Goal: Task Accomplishment & Management: Complete application form

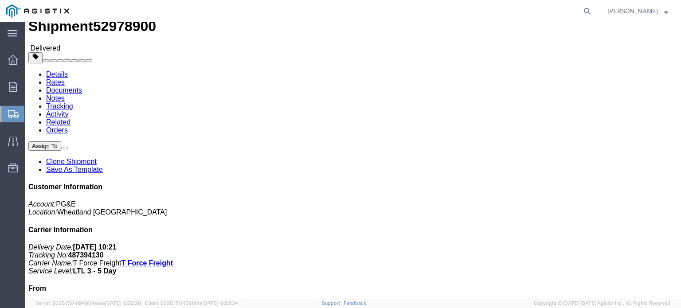
scroll to position [89, 0]
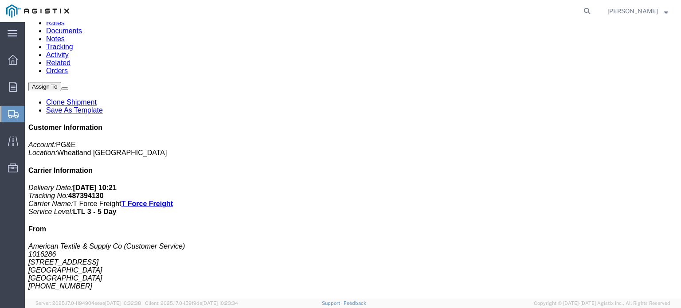
click at [0, 0] on span "Create Shipment" at bounding box center [0, 0] width 0 height 0
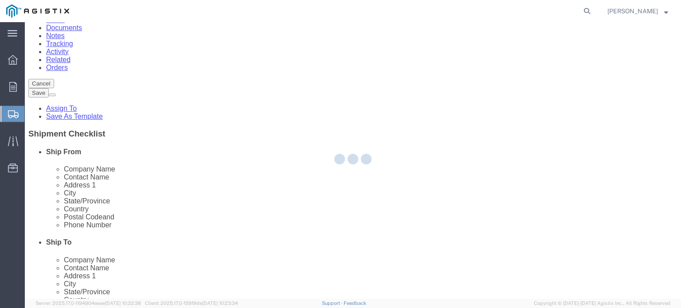
select select
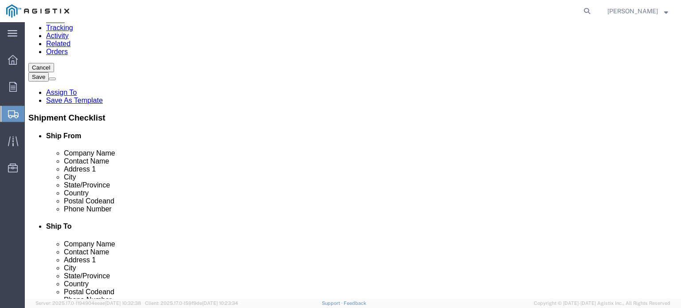
type input "richmond ca"
click input "text"
type input "American Textile & Supply"
click input "text"
type input "[STREET_ADDRESS]"
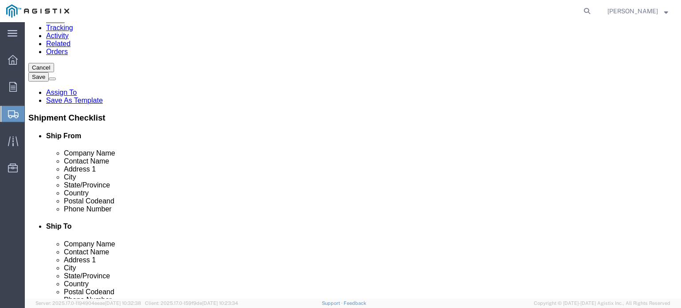
click input "text"
type input "[GEOGRAPHIC_DATA]"
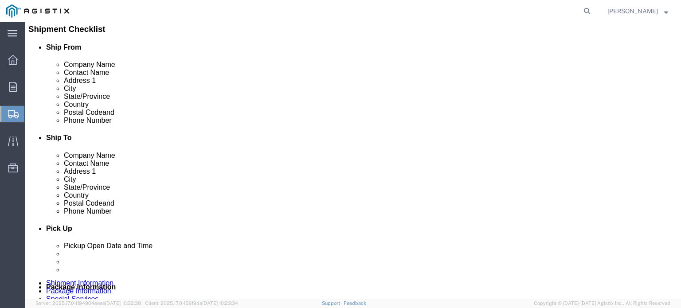
scroll to position [149, 0]
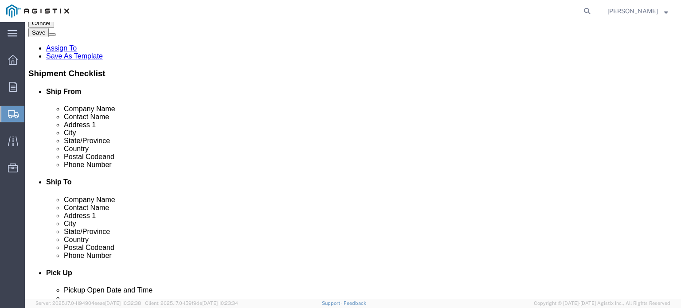
click input "text"
type input "94804"
click input "text"
type input "usa"
click input "text"
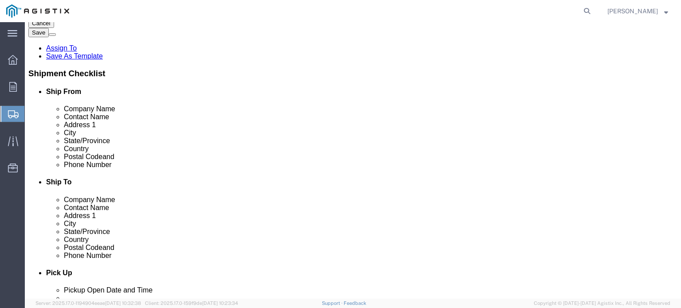
type input "5102367424"
click input "text"
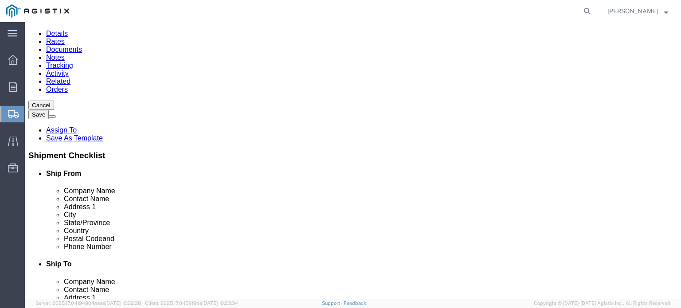
scroll to position [16, 0]
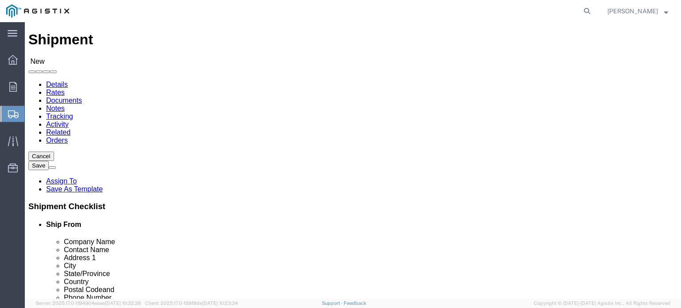
type input "[EMAIL_ADDRESS][DOMAIN_NAME]"
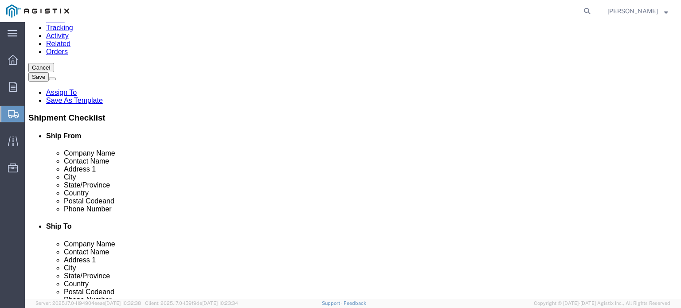
scroll to position [44, 0]
type input "p"
click input "text"
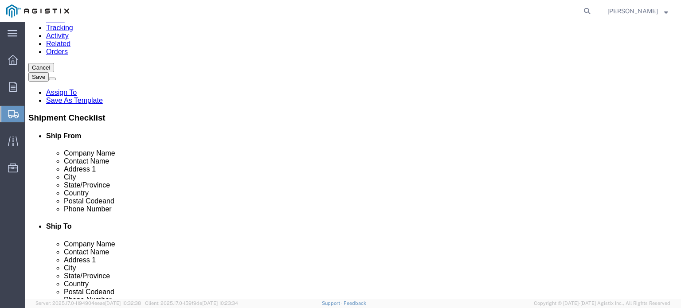
paste input "PG&E"
type input "PG&E"
click p "- PG&E - ([PERSON_NAME]) [STREET_ADDRESS]"
select select "CA"
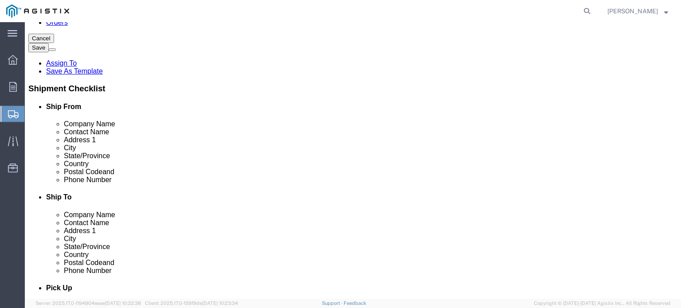
scroll to position [149, 0]
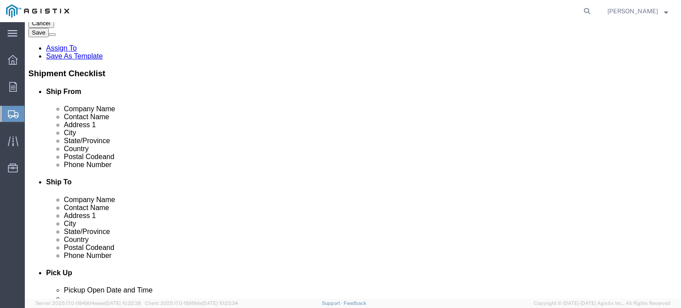
type input "PG&E"
click input "text"
paste input "Fresno Matl. Facility"
type input "Fresno Matl. Facility"
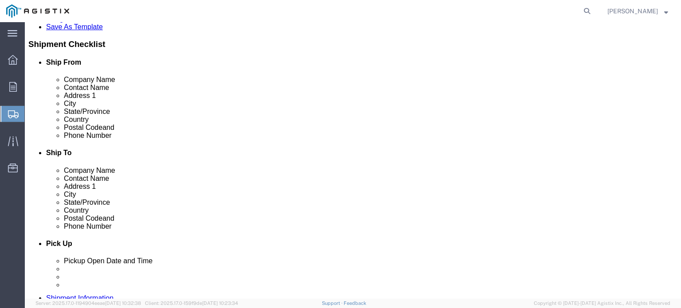
scroll to position [193, 0]
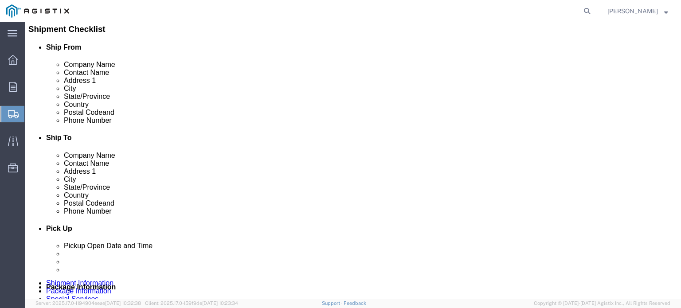
click input "text"
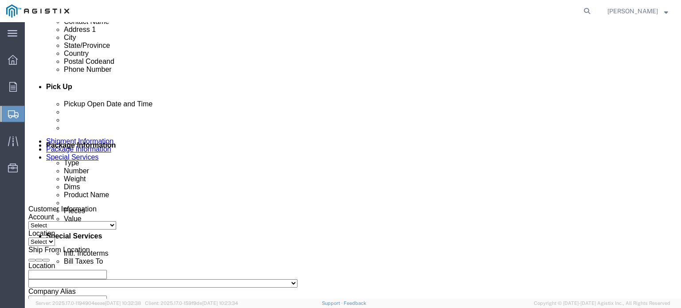
scroll to position [371, 0]
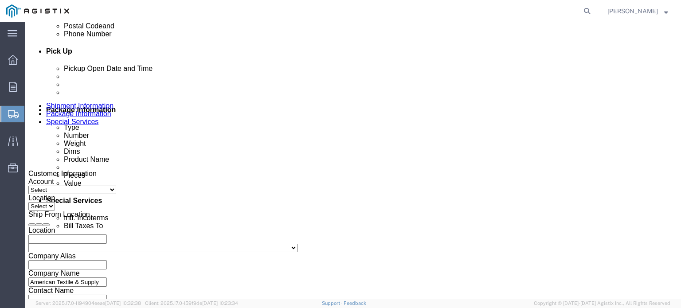
click icon
click div "[DATE] 9:00 AM"
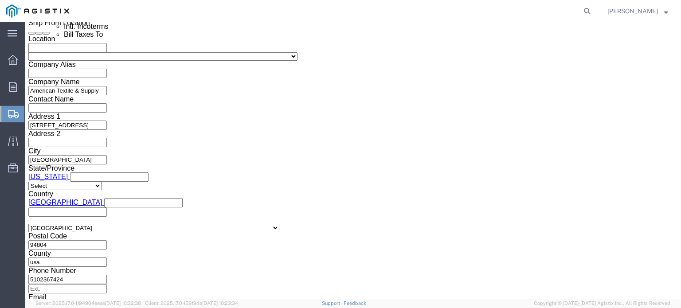
click input "9:00 AM"
drag, startPoint x: 82, startPoint y: 137, endPoint x: 71, endPoint y: 140, distance: 10.4
click input "12:00 AM"
drag, startPoint x: 62, startPoint y: 137, endPoint x: 67, endPoint y: 137, distance: 5.8
click input "12:00PM"
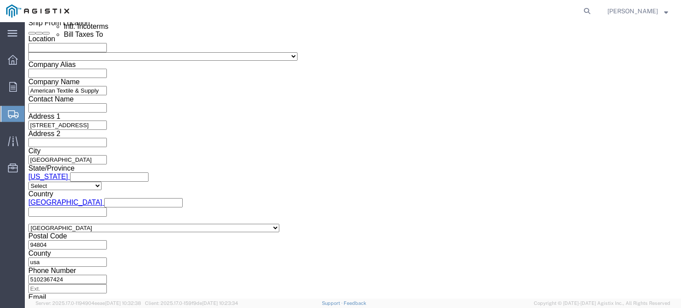
click button "Apply"
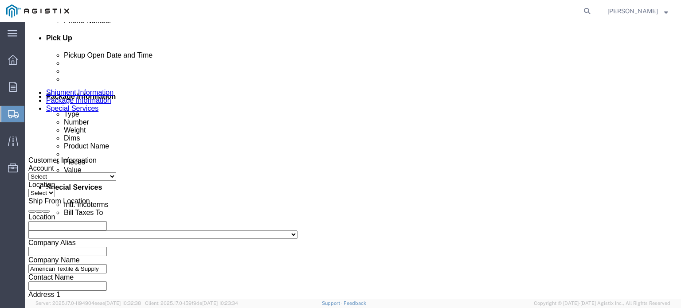
scroll to position [385, 0]
click div "[DATE] 1:24 PM"
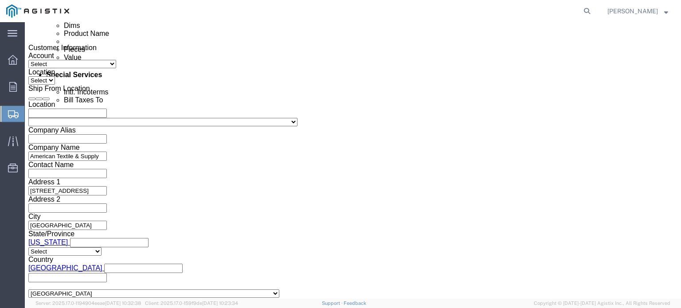
scroll to position [518, 0]
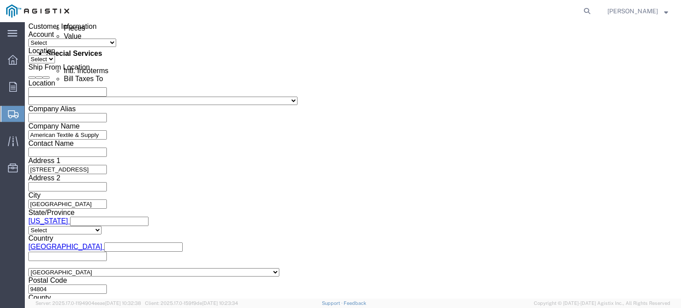
type input "12:40pm"
click button "Apply"
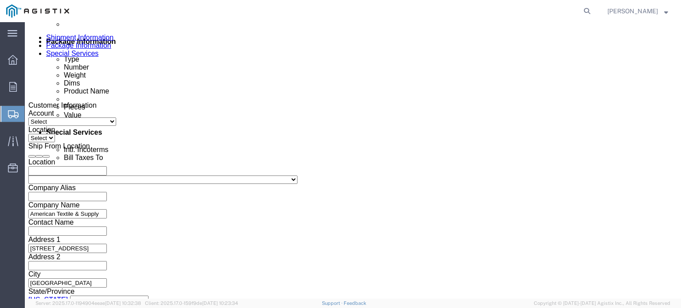
scroll to position [385, 0]
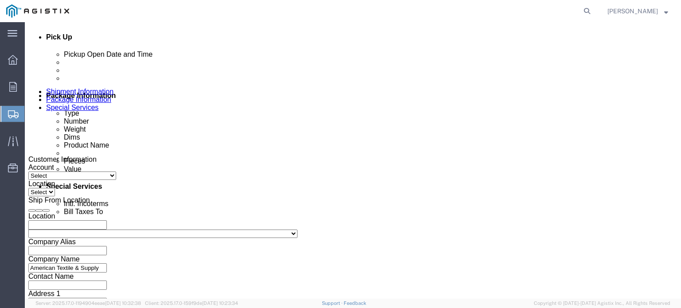
click div "[DATE] 12:40 PM"
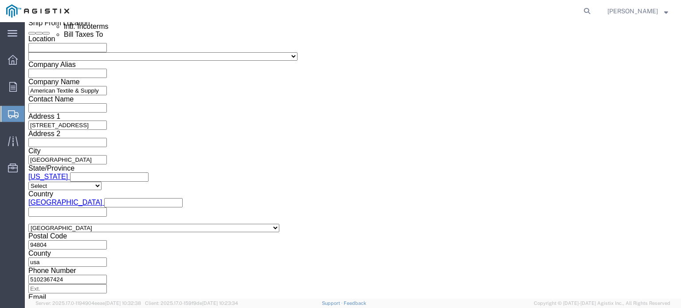
click div "Open Time 12:40 PM"
click button "Apply"
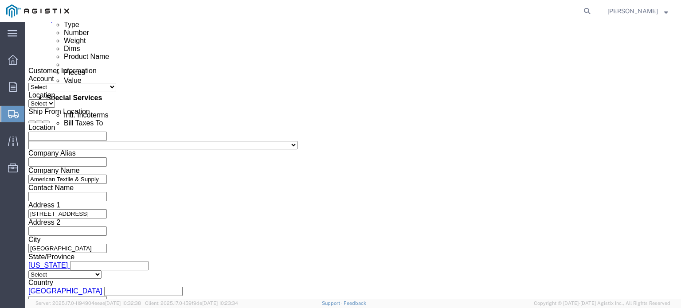
scroll to position [385, 0]
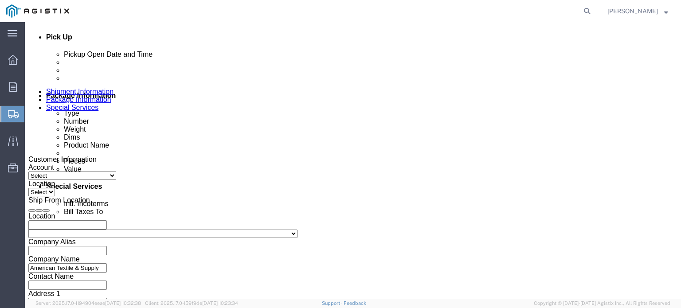
click div "[DATE] 1:40 PM"
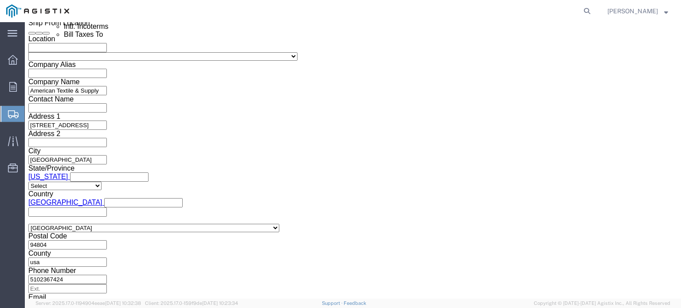
type input "3:30 PM"
click button "Apply"
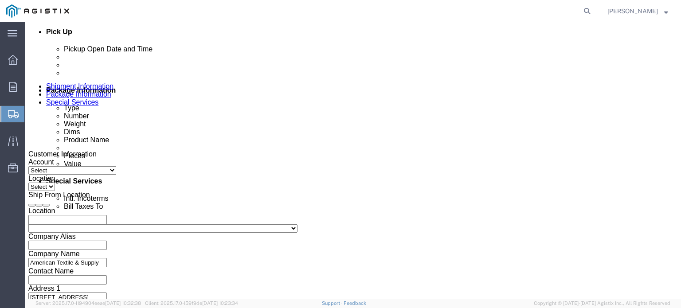
scroll to position [385, 0]
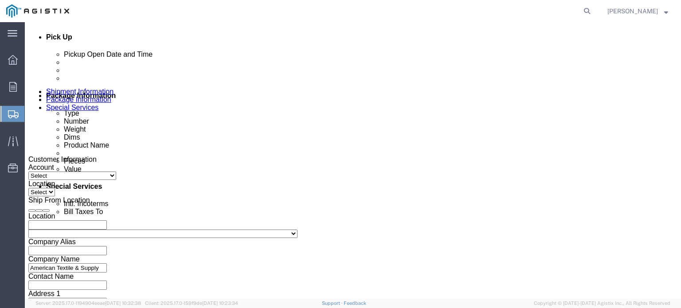
click div
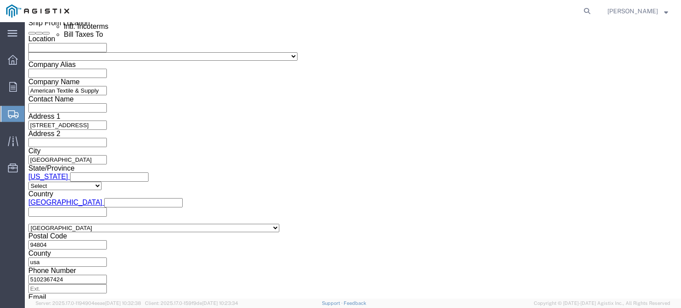
click div "Mode Select Air Less than Truckload Multi-Leg Ocean Freight Rail Small Parcel T…"
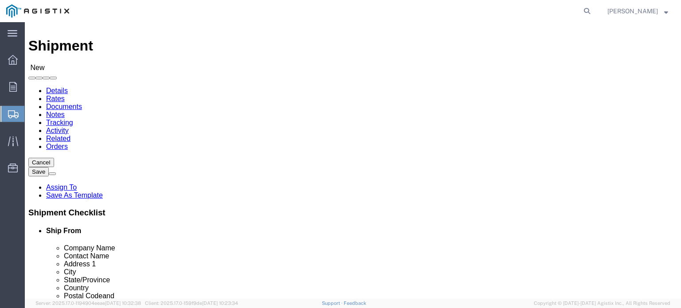
scroll to position [0, 0]
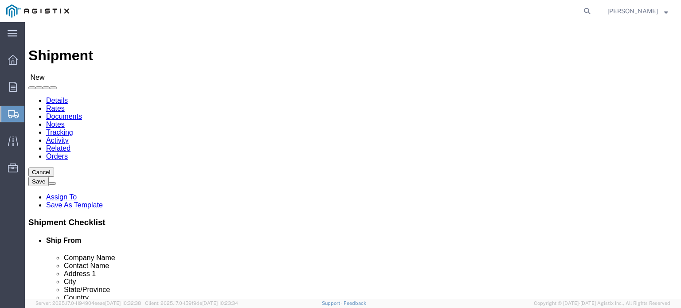
click select "Select American Textile & Supply Co PG&E"
select select "10603"
click select "Select American Textile & Supply Co PG&E"
select select
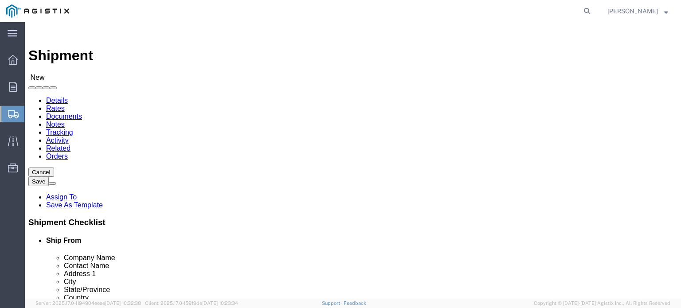
click select "Select [GEOGRAPHIC_DATA]"
select select "21487"
click select "Select [GEOGRAPHIC_DATA]"
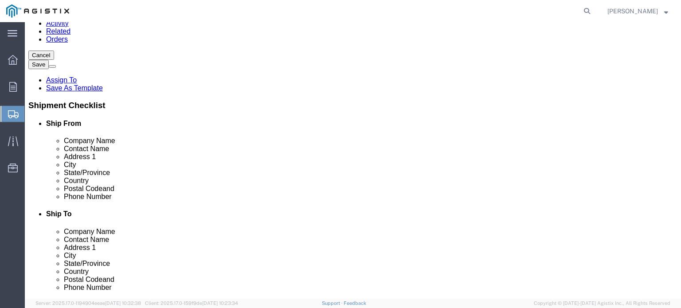
scroll to position [133, 0]
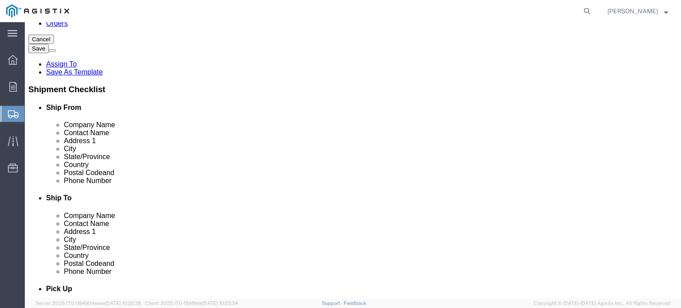
drag, startPoint x: 199, startPoint y: 225, endPoint x: 152, endPoint y: 216, distance: 47.3
click div "County [GEOGRAPHIC_DATA]"
click input "text"
type input "9253130360"
click input "text"
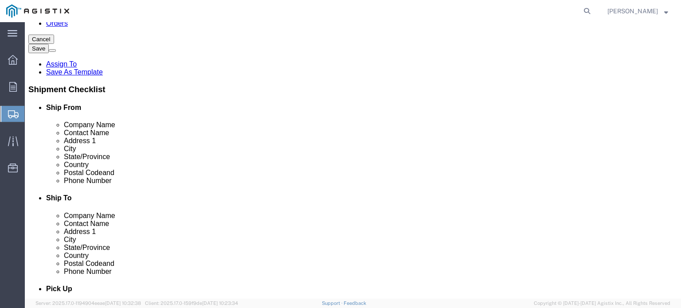
click input "text"
type input "Customer Service"
click div "Shipment Information Package Information Special Services"
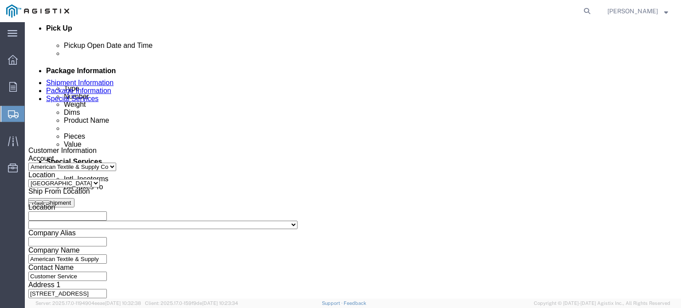
scroll to position [399, 0]
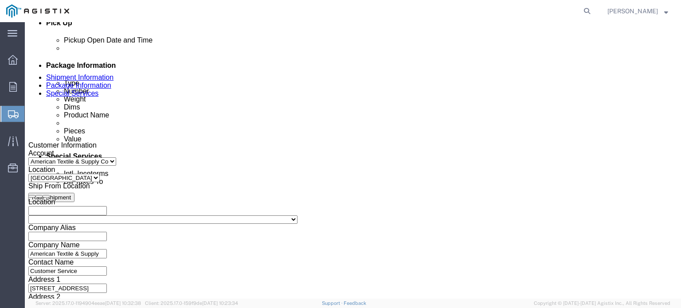
click icon
click div
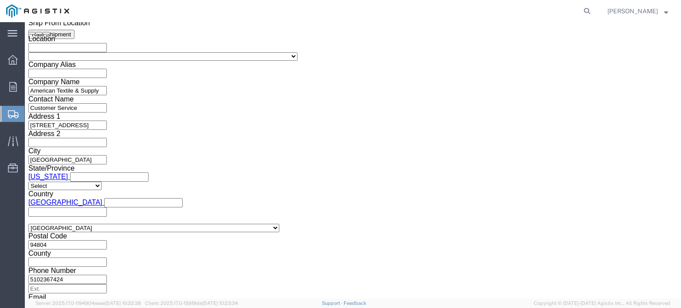
click button "Apply"
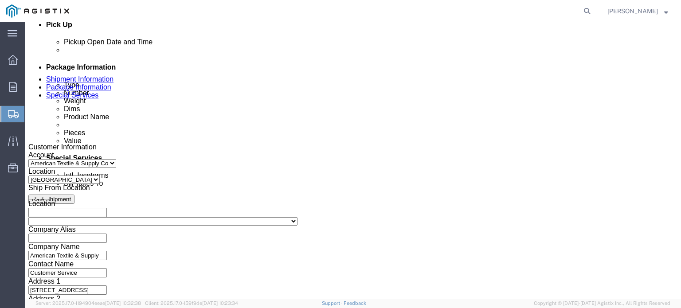
scroll to position [385, 0]
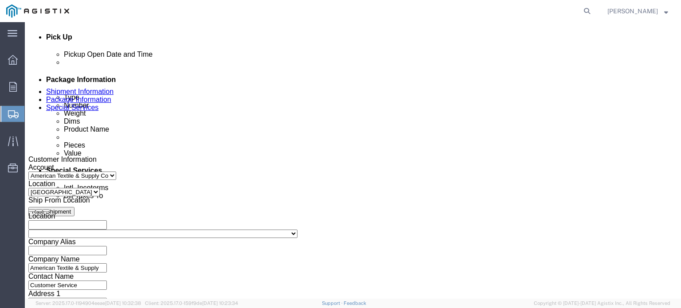
click div "[DATE] 4:30 PM"
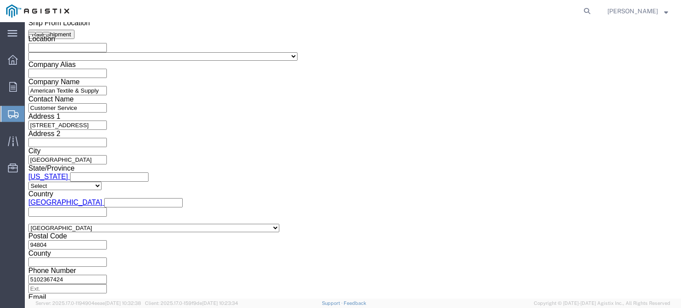
scroll to position [518, 0]
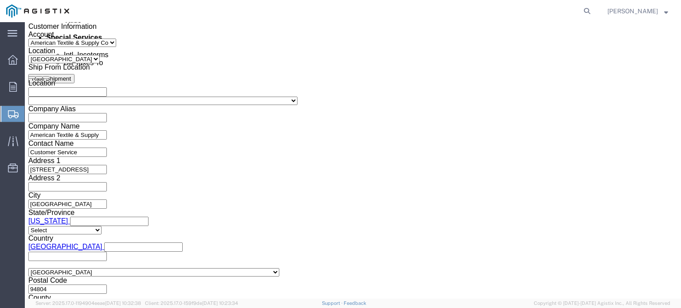
type input "9:30 PM"
click button "Apply"
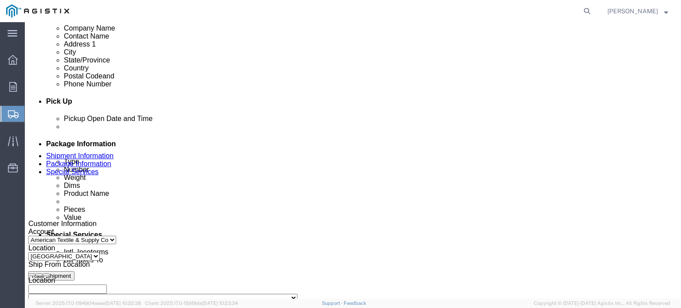
scroll to position [341, 0]
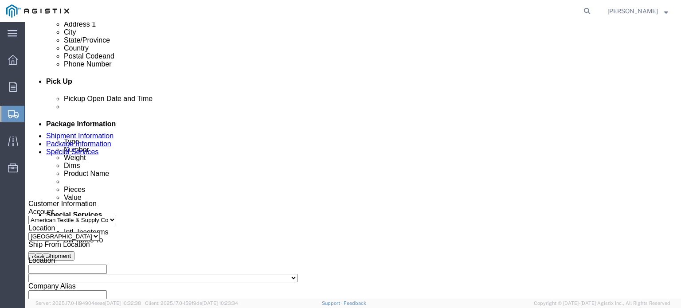
click div
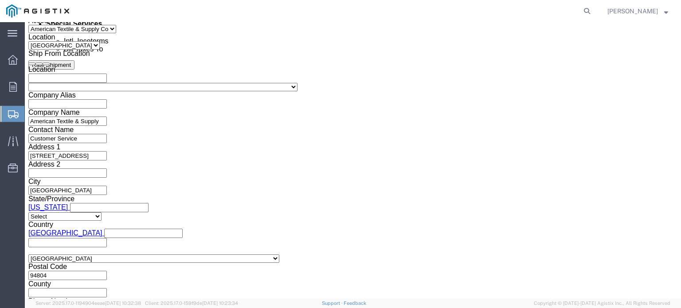
scroll to position [518, 0]
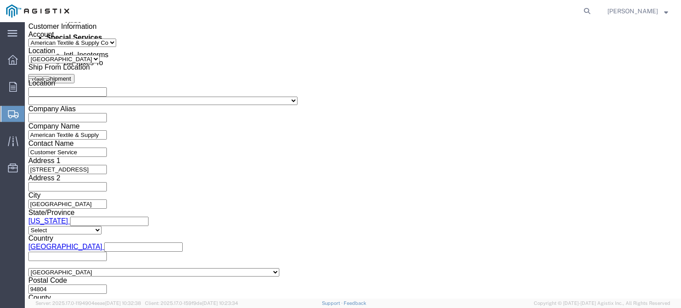
type input "3:30 PM"
click button "Apply"
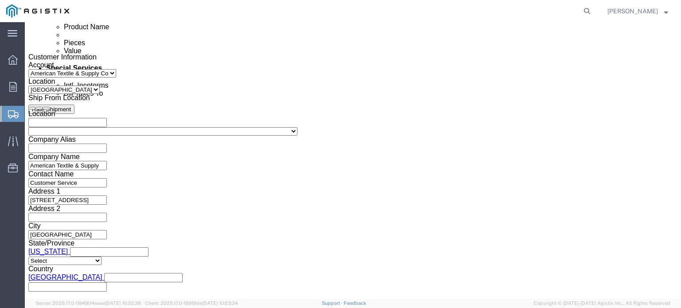
scroll to position [474, 0]
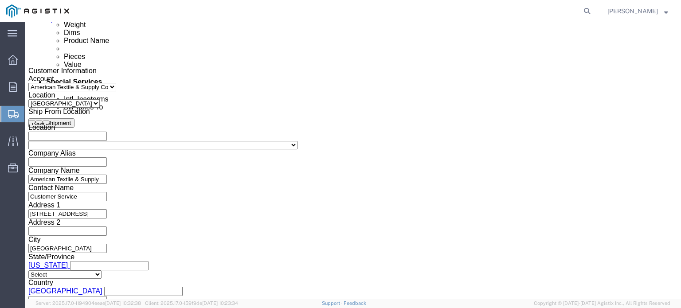
click select "Select Account Type Activity ID Airline Appointment Number ASN Batch Request # …"
click div "Select Account Type Activity ID Airline Appointment Number ASN Batch Request # …"
click select "Select Account Type Activity ID Airline Appointment Number ASN Batch Request # …"
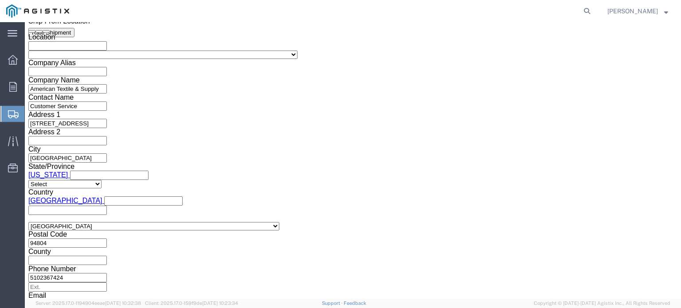
scroll to position [565, 0]
click button "Continue"
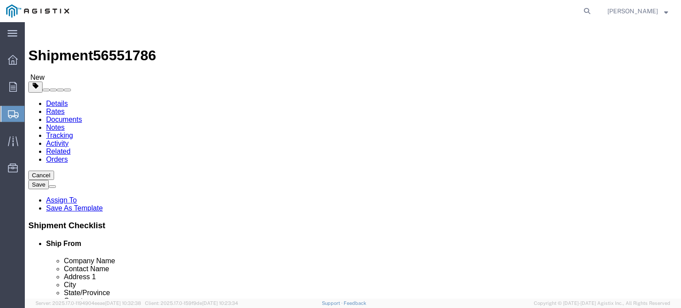
click select "Select Bale(s) Basket(s) Bolt(s) Bottle(s) Buckets Bulk Bundle(s) Can(s) Cardbo…"
select select "PSNS"
click select "Select Bale(s) Basket(s) Bolt(s) Bottle(s) Buckets Bulk Bundle(s) Can(s) Cardbo…"
click input "text"
type input "24"
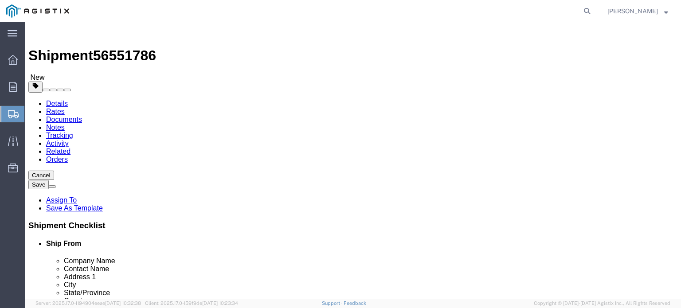
click input "text"
type input "42"
type input "53"
type input "67"
drag, startPoint x: 113, startPoint y: 229, endPoint x: 84, endPoint y: 233, distance: 29.5
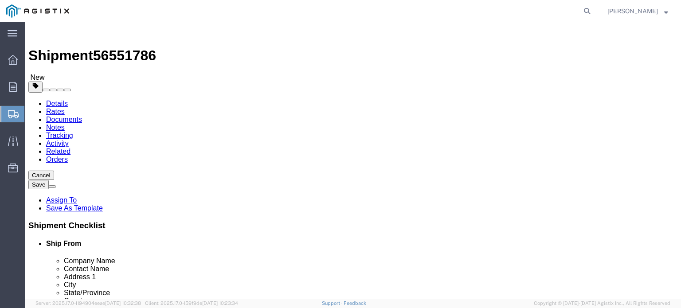
click div "Weight 0.00 Select kgs lbs Ship. t°"
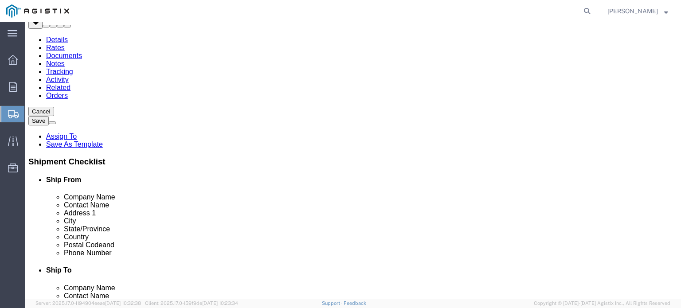
type input "1270"
click button "Continue"
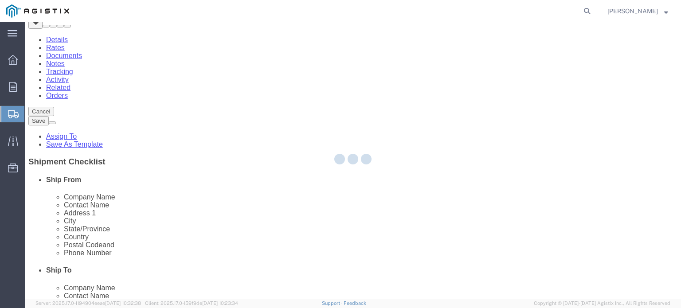
select select
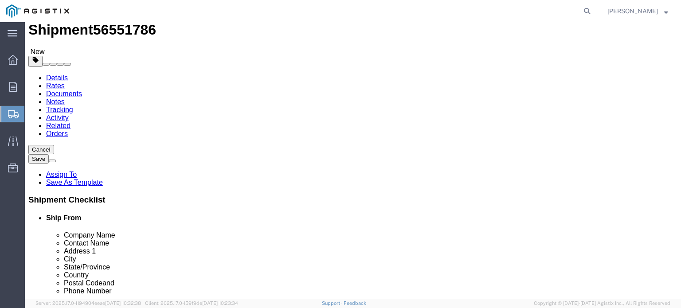
scroll to position [0, 0]
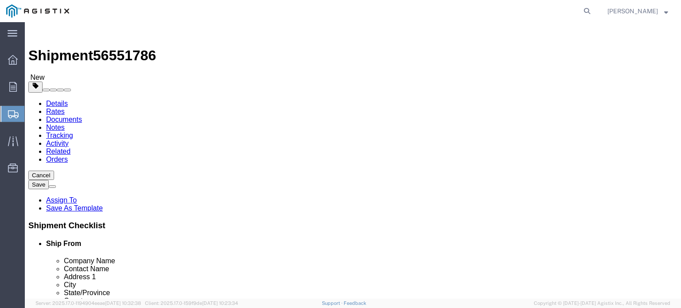
click button "Previous"
click div "Package Info Total shipment is made up of 1 packages containing 0 pieces weighi…"
click p "Total shipment is made up of 1 packages containing 0 pieces weighing 0 LBS and …"
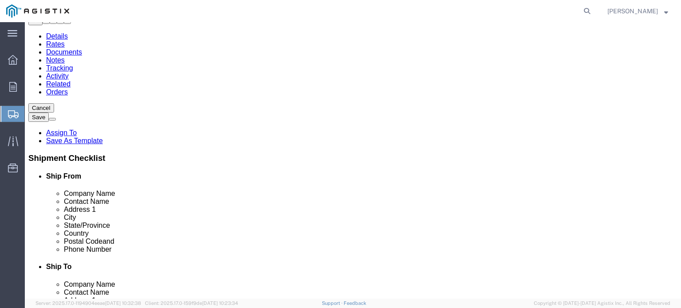
scroll to position [81, 0]
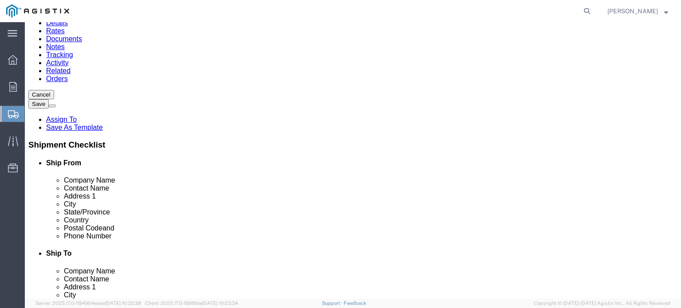
click button "Continue"
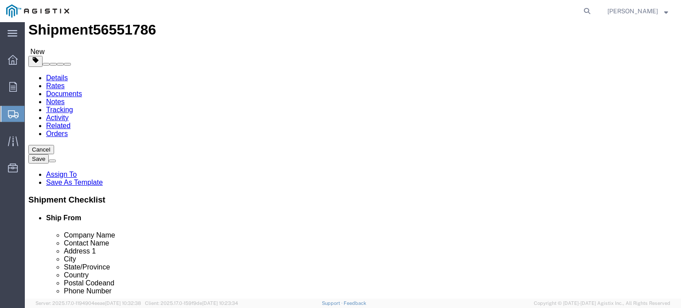
click icon
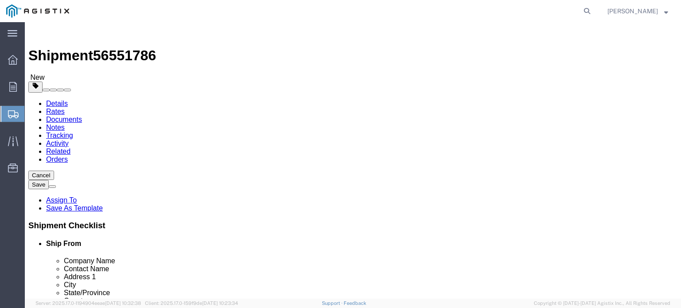
click button "Previous"
click at [15, 62] on icon at bounding box center [13, 60] width 10 height 10
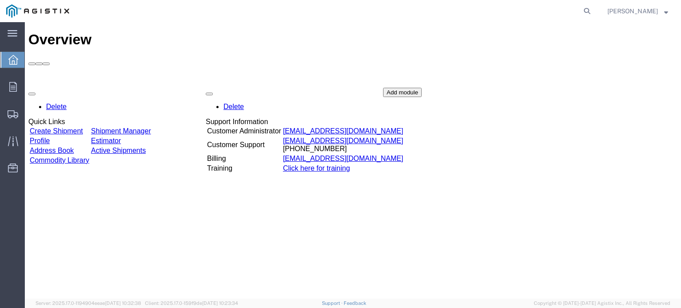
click at [71, 127] on link "Create Shipment" at bounding box center [56, 131] width 53 height 8
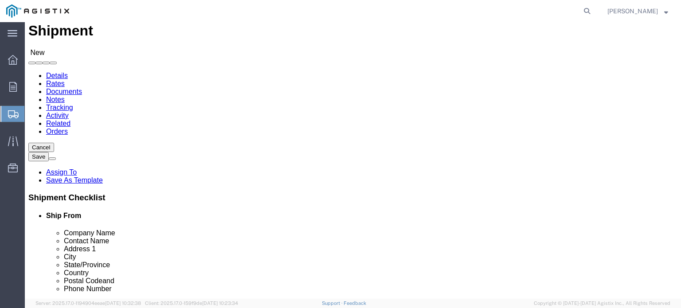
scroll to position [44, 0]
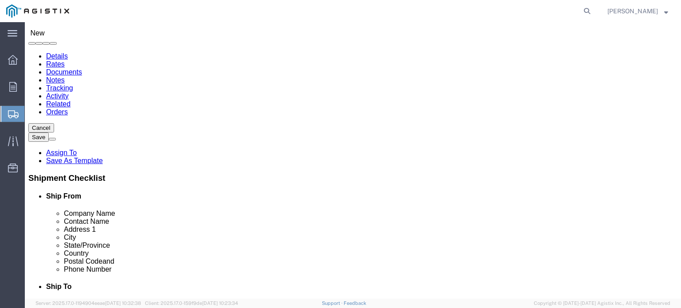
click span
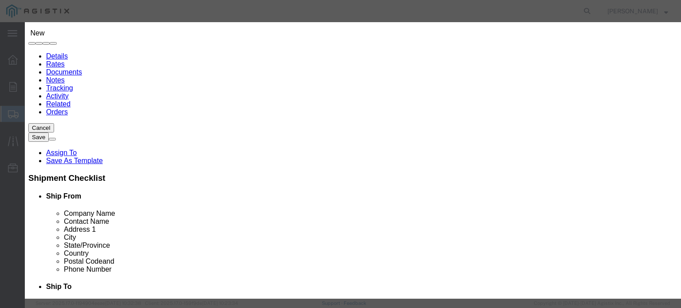
scroll to position [0, 0]
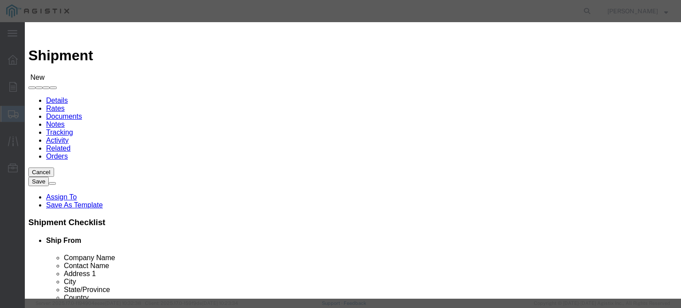
click div
drag, startPoint x: 119, startPoint y: 163, endPoint x: 164, endPoint y: 167, distance: 45.0
click div
drag, startPoint x: 106, startPoint y: 160, endPoint x: 132, endPoint y: 162, distance: 26.2
click div "From To Company Name Street City State Zip Country Contact Email Select Select …"
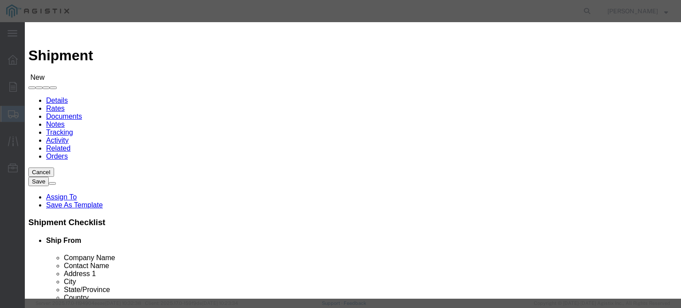
click button "Select"
type input "93725"
select select "CA"
click button "Select"
type input "93725"
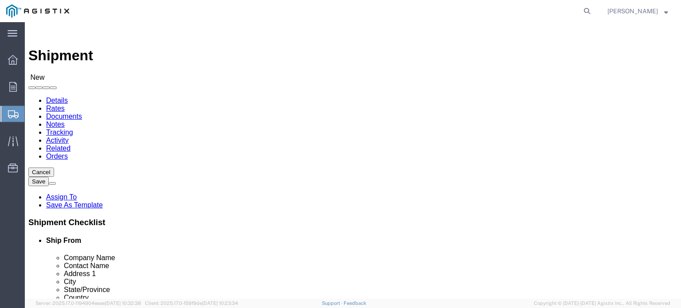
select select "CA"
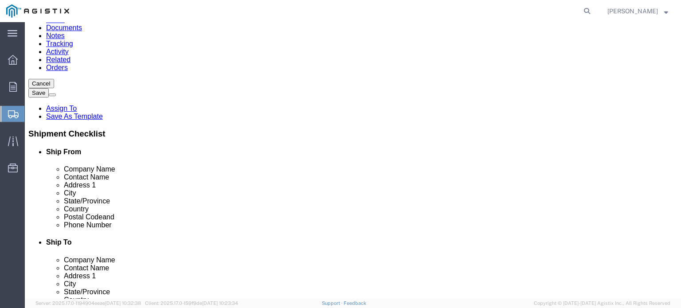
scroll to position [125, 0]
click input "text"
type input "American Textile & Supply"
drag, startPoint x: 122, startPoint y: 159, endPoint x: 124, endPoint y: 153, distance: 5.6
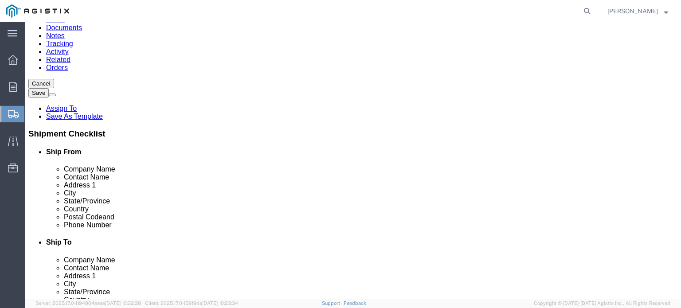
click div "Location Select Select My Profile Location (OBSOLETE) [GEOGRAPHIC_DATA] SC - GC…"
drag, startPoint x: 122, startPoint y: 154, endPoint x: 61, endPoint y: 152, distance: 60.8
click div "Company Name"
type input "PG&E"
type input "[PERSON_NAME]"
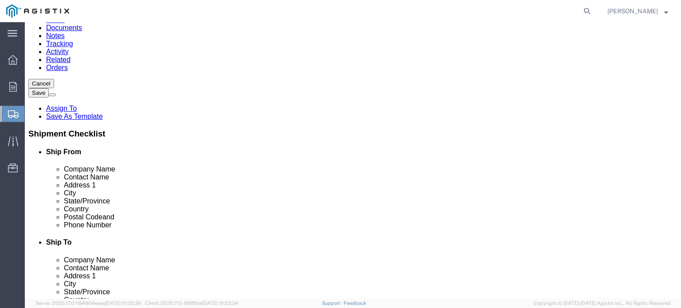
drag, startPoint x: 120, startPoint y: 149, endPoint x: 41, endPoint y: 151, distance: 79.4
click div "Company Name PG&E"
drag, startPoint x: 146, startPoint y: 166, endPoint x: 71, endPoint y: 171, distance: 76.0
click div "Contact Name [PERSON_NAME]"
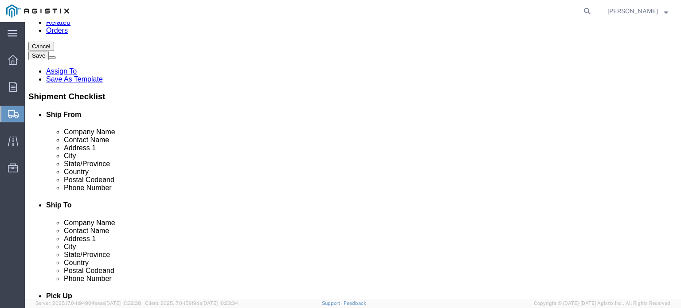
drag, startPoint x: 137, startPoint y: 180, endPoint x: 92, endPoint y: 187, distance: 44.8
click input "text"
type input "2221 S Orange"
drag, startPoint x: 124, startPoint y: 217, endPoint x: 85, endPoint y: 222, distance: 39.4
click div
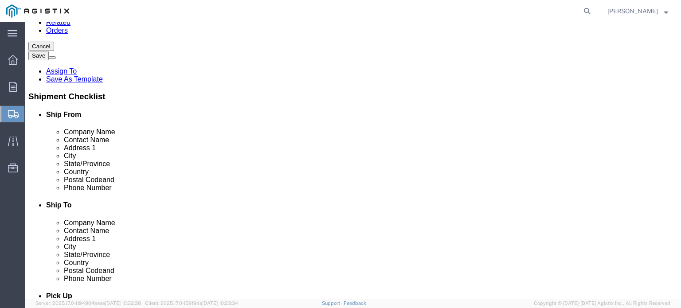
type input "[GEOGRAPHIC_DATA]"
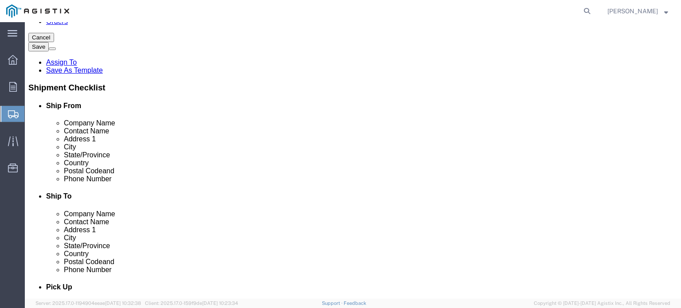
scroll to position [136, 0]
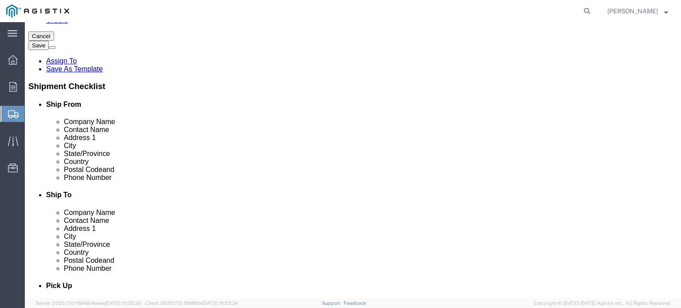
drag, startPoint x: 121, startPoint y: 269, endPoint x: 82, endPoint y: 268, distance: 38.6
click div "Location Select Select My Profile Location (OBSOLETE) [GEOGRAPHIC_DATA] SC - GC…"
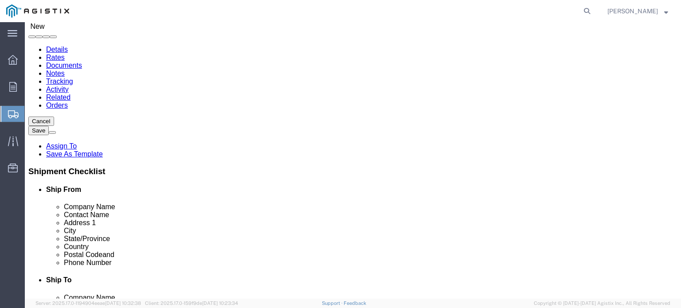
scroll to position [47, 0]
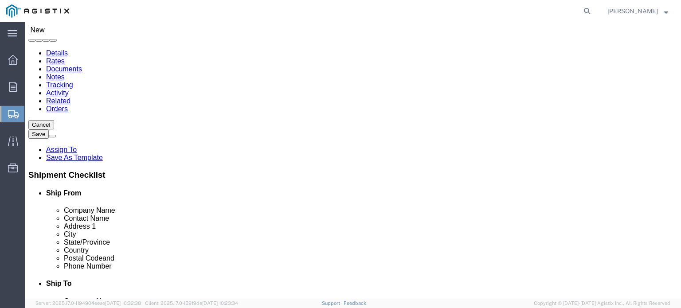
click input "text"
type input "American Textile & Supply"
click input "text"
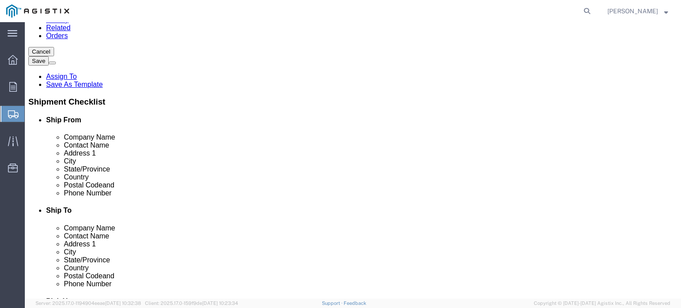
scroll to position [136, 0]
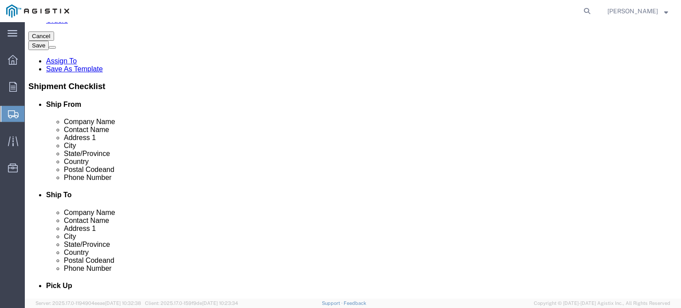
type input "American Textile"
click input "Ship From Location / Contact Name : This field is required."
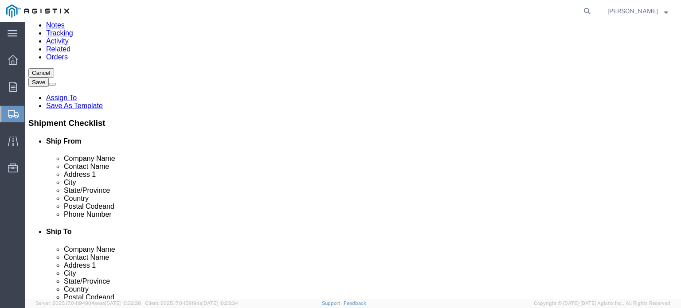
type input "Customer Service"
click label "City"
click input "text"
type input "[STREET_ADDRESS]"
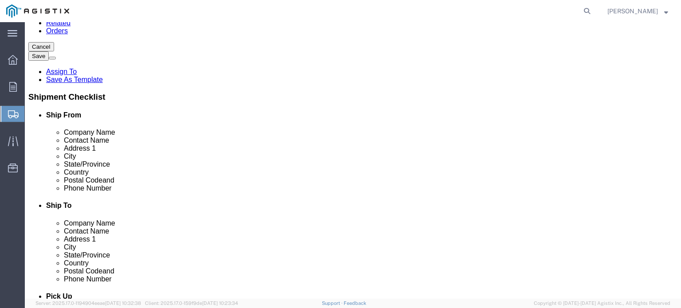
scroll to position [188, 0]
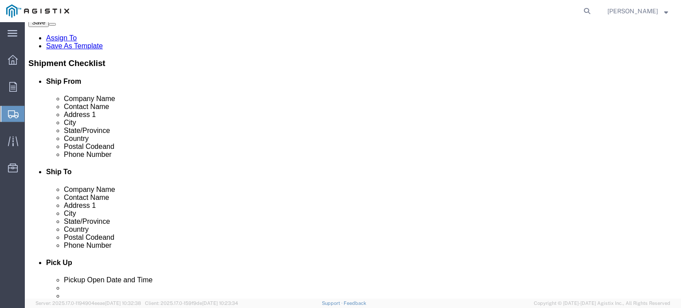
type input "[GEOGRAPHIC_DATA]"
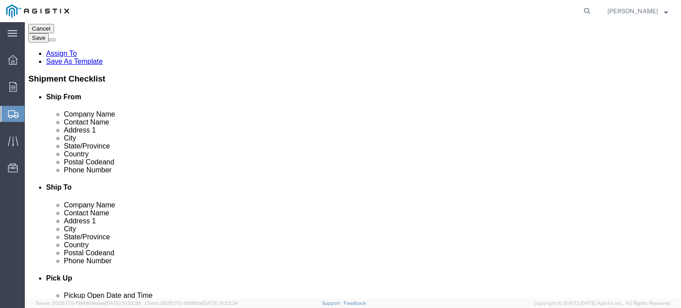
click div "Location Select Select My Profile Location (OBSOLETE) [GEOGRAPHIC_DATA] SC - GC…"
click input "text"
type input "94804"
click input "text"
type input "[PHONE_NUMBER]"
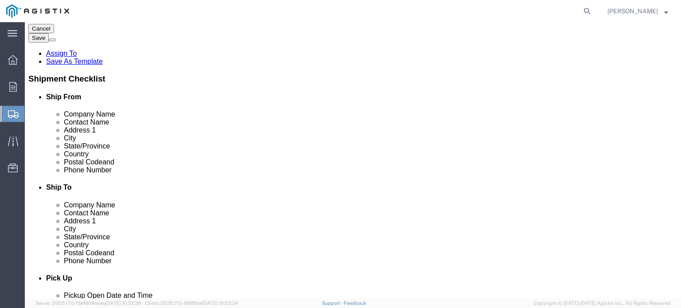
click input "text"
type input "[GEOGRAPHIC_DATA]"
drag, startPoint x: 187, startPoint y: 232, endPoint x: 177, endPoint y: 232, distance: 9.3
click div "[PHONE_NUMBER] 8"
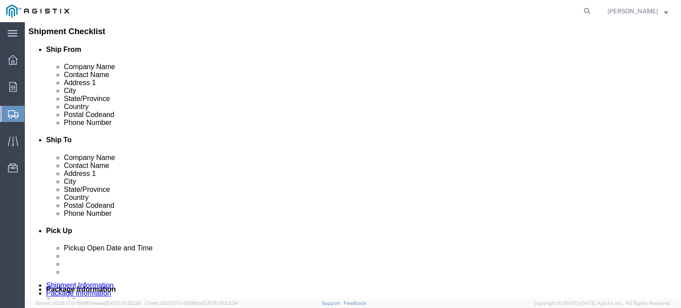
scroll to position [232, 0]
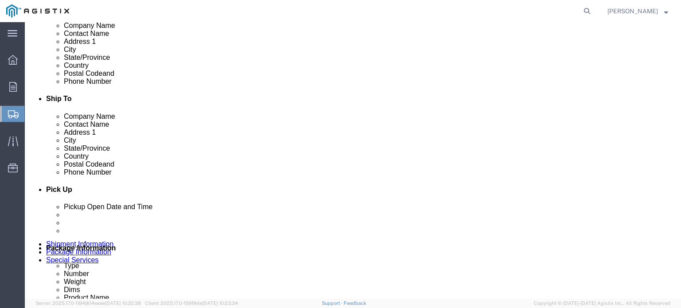
click input "text"
click span "8"
drag, startPoint x: 186, startPoint y: 141, endPoint x: 178, endPoint y: 142, distance: 8.2
click span "8"
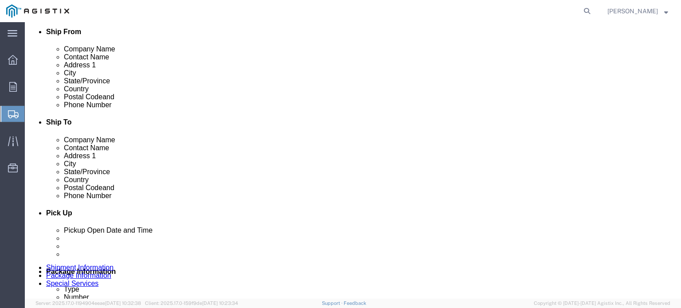
scroll to position [188, 0]
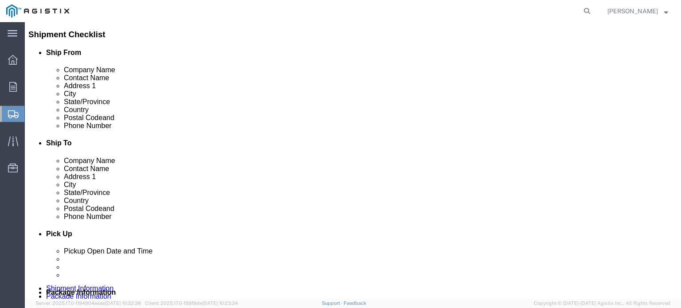
click input "[PHONE_NUMBER]"
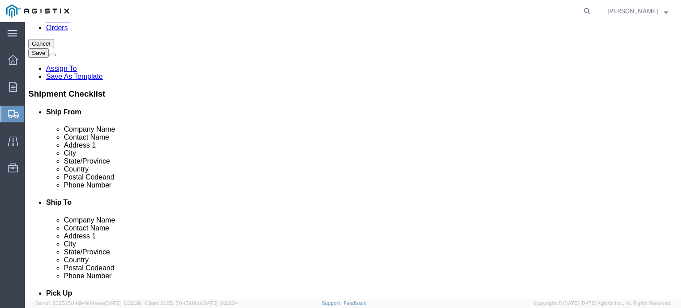
scroll to position [144, 0]
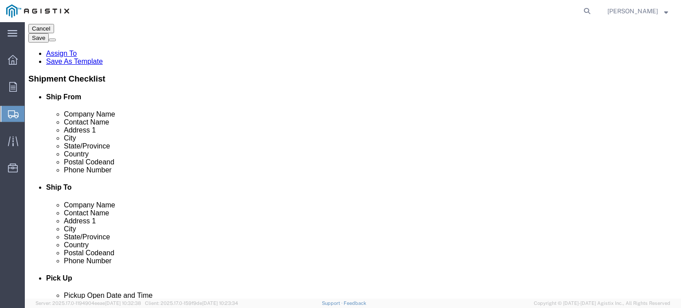
click input "text"
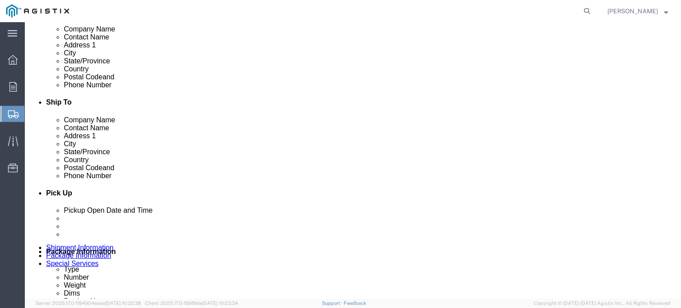
scroll to position [232, 0]
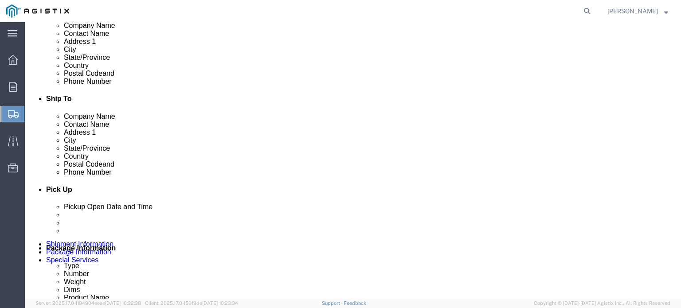
type input "customerservice"
checkbox input "true"
click input "text"
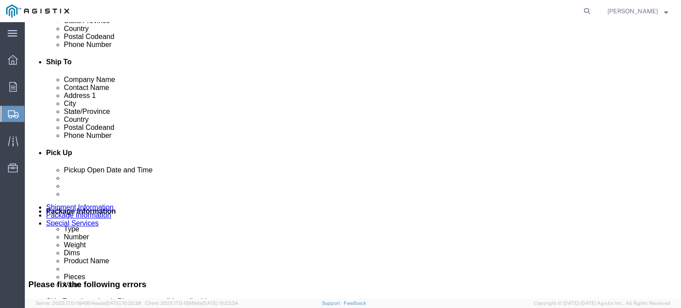
type input "9253130360"
click input "text"
click input "customerservice"
type input "[DOMAIN_NAME]"
checkbox input "false"
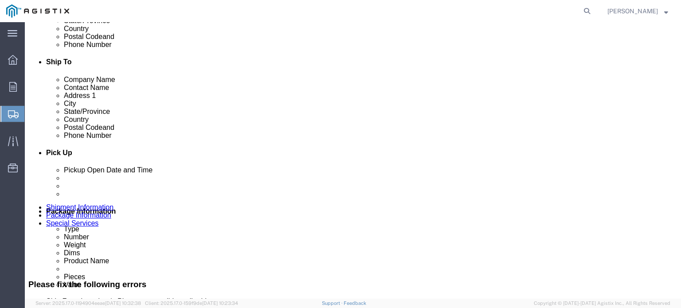
click icon
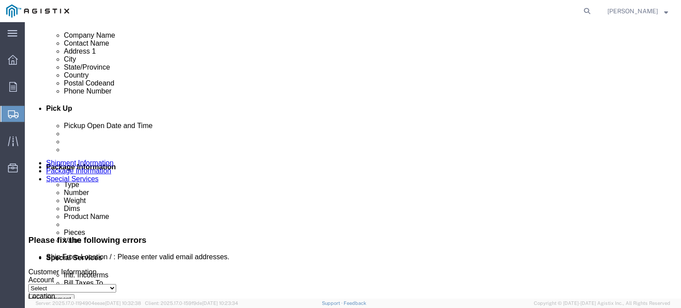
scroll to position [358, 0]
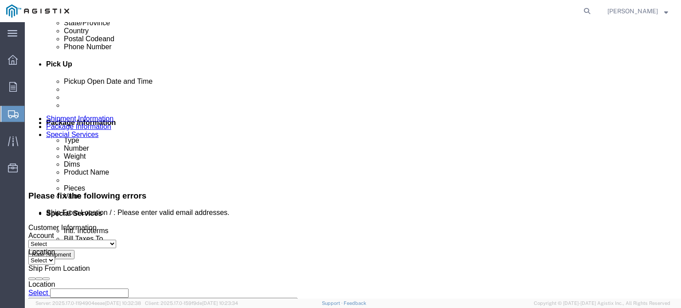
select select "BWLD"
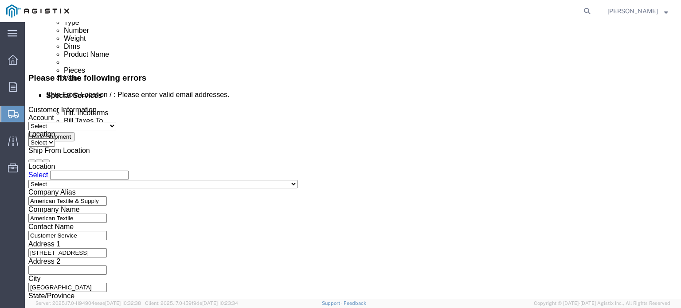
scroll to position [491, 0]
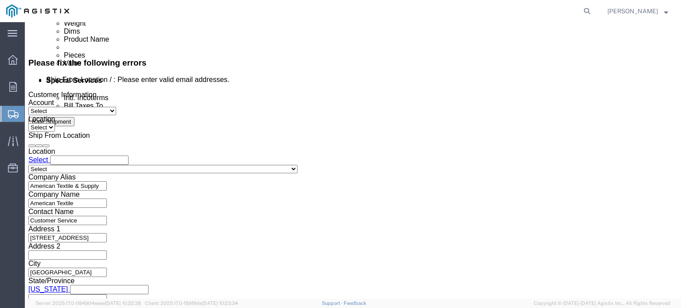
click icon
click div "Delivery Start Date Delivery Start Time Deliver Open Date and Time"
click div
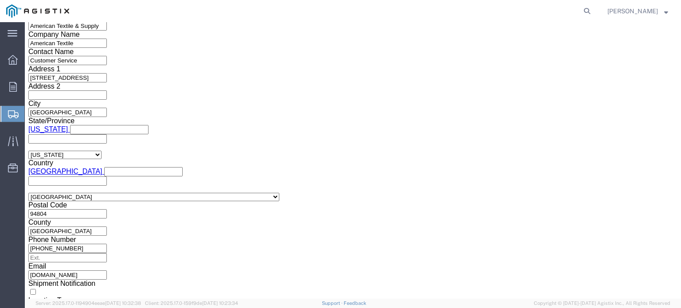
click div "Leg 1 Mode Select Air Less than Truckload Multi-Leg Ocean Freight Rail Small Pa…"
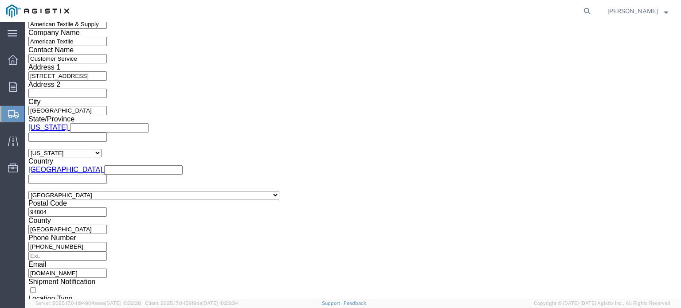
scroll to position [653, 0]
click button "Continue"
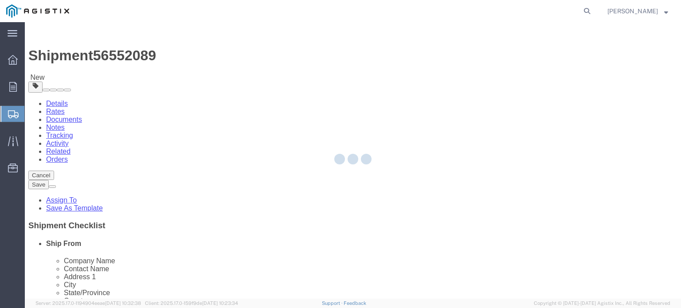
select select "CBOX"
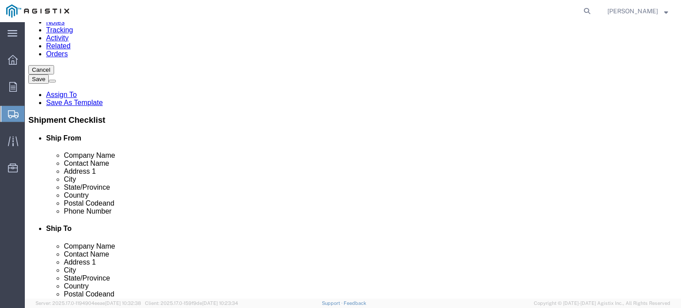
scroll to position [61, 0]
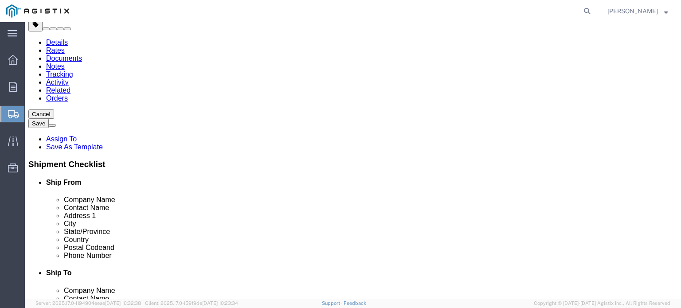
click input "Length : This field is required."
type input "42"
type input "53"
type input "67"
click select "Select Bale(s) Basket(s) Bolt(s) Bottle(s) Buckets Bulk Bundle(s) Can(s) Cardbo…"
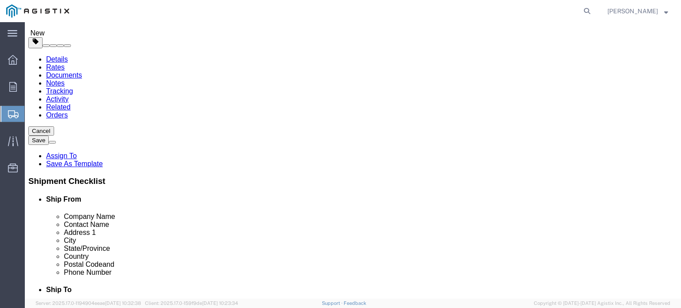
scroll to position [0, 0]
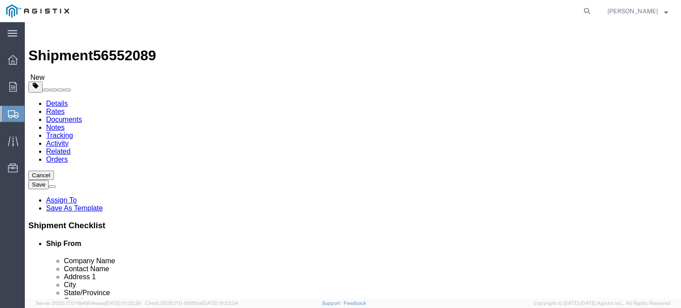
click select "Select Bale(s) Basket(s) Bolt(s) Bottle(s) Buckets Bulk Bundle(s) Can(s) Cardbo…"
select select "PSST"
click select "Select Bale(s) Basket(s) Bolt(s) Bottle(s) Buckets Bulk Bundle(s) Can(s) Cardbo…"
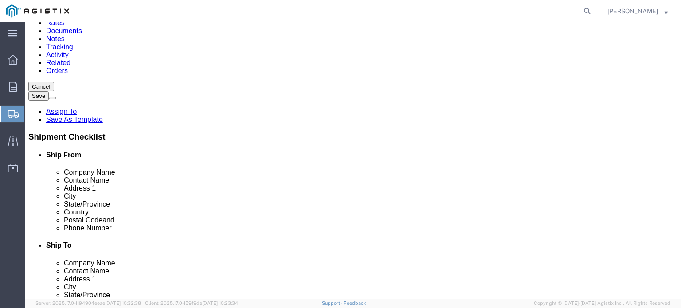
scroll to position [121, 0]
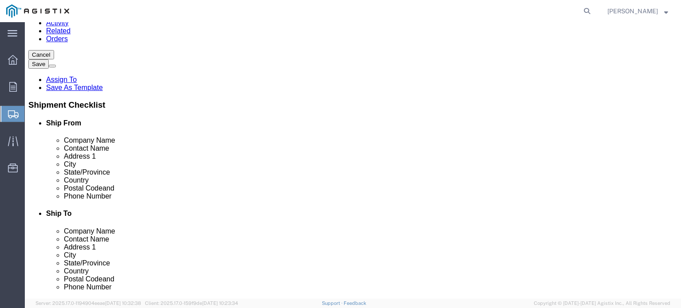
drag, startPoint x: 111, startPoint y: 159, endPoint x: 105, endPoint y: 157, distance: 6.9
click input "0.00"
drag, startPoint x: 107, startPoint y: 164, endPoint x: 68, endPoint y: 159, distance: 39.3
click div "Weight 0.00 Select kgs lbs Ship. t°"
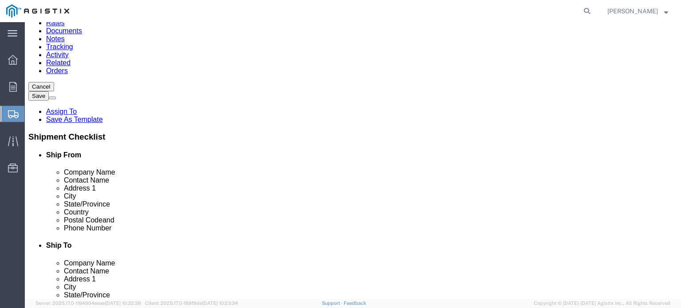
scroll to position [0, 0]
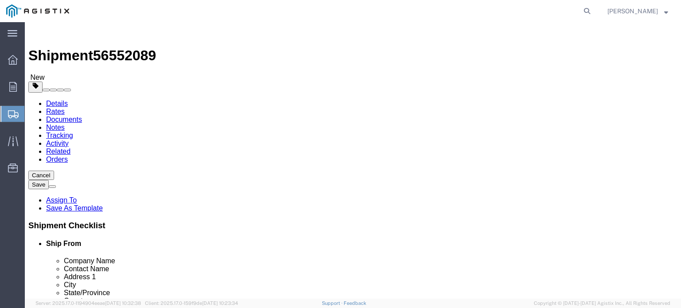
type input "1270"
click span "State/Province"
click h4 "Ship From"
click link "Orders"
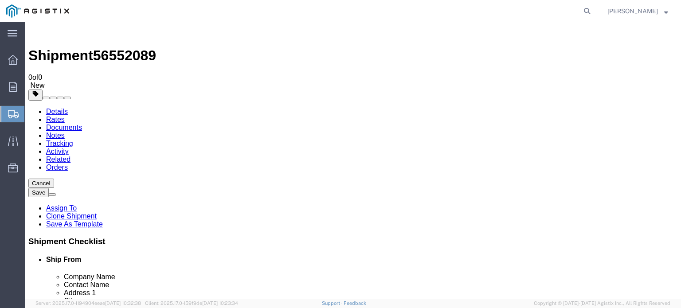
click at [71, 156] on link "Related" at bounding box center [58, 160] width 24 height 8
click at [73, 140] on link "Tracking" at bounding box center [59, 144] width 27 height 8
click at [65, 132] on link "Notes" at bounding box center [55, 136] width 19 height 8
click at [82, 124] on link "Documents" at bounding box center [64, 128] width 36 height 8
click at [65, 116] on link "Rates" at bounding box center [55, 120] width 19 height 8
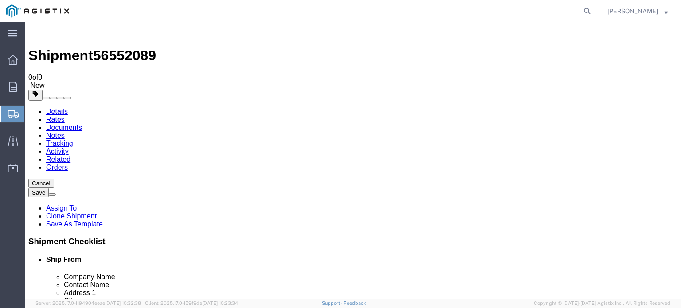
click at [54, 108] on link "Details" at bounding box center [57, 112] width 22 height 8
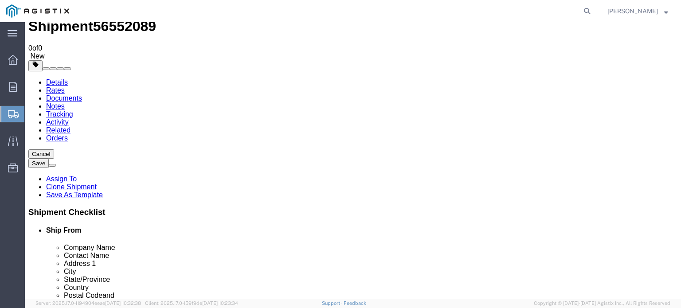
scroll to position [89, 0]
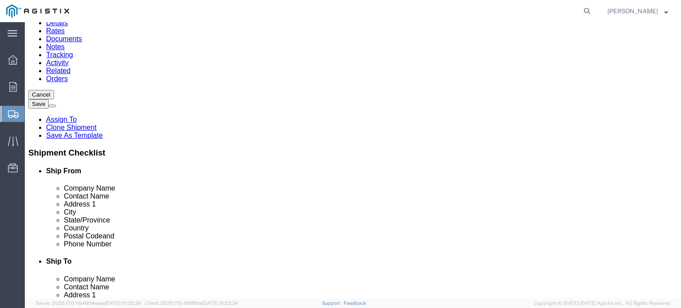
click input "American Textile"
type input "American Textile & Supply"
click input "text"
click p "PG&E Fresno - PG&E [GEOGRAPHIC_DATA] - (Fresno Material Facility) [STREET_ADDRE…"
type input "PG&E [GEOGRAPHIC_DATA]"
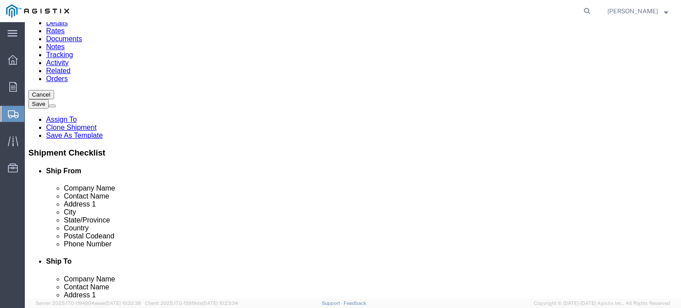
type input "PG&E [GEOGRAPHIC_DATA]"
type input "Fresno Material Facility"
type input "[STREET_ADDRESS]"
type input "[PHONE_NUMBER]"
select select "CA"
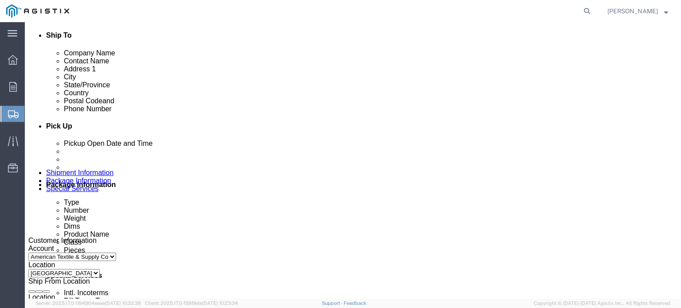
scroll to position [355, 0]
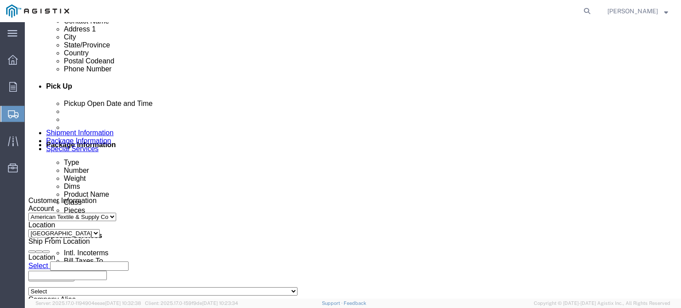
type input "PG&E [GEOGRAPHIC_DATA]"
click div
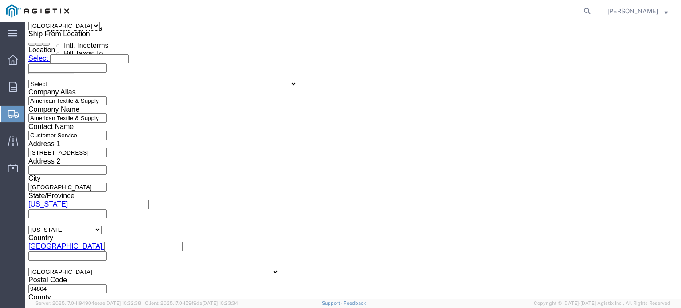
click input ":00 PM12"
type input ":"
type input "03:30pm"
click button "Apply"
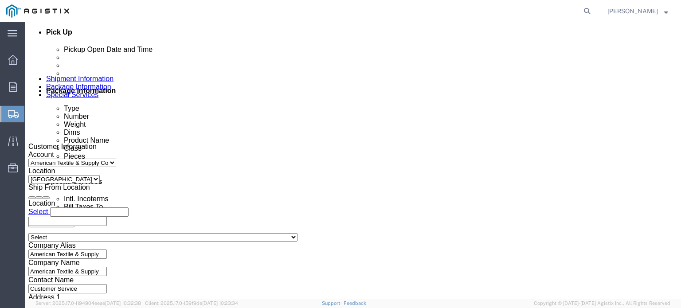
scroll to position [298, 0]
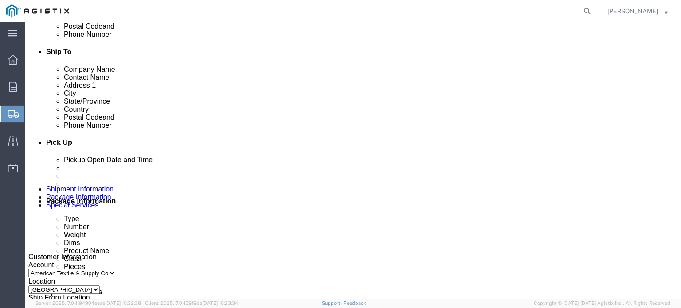
click div
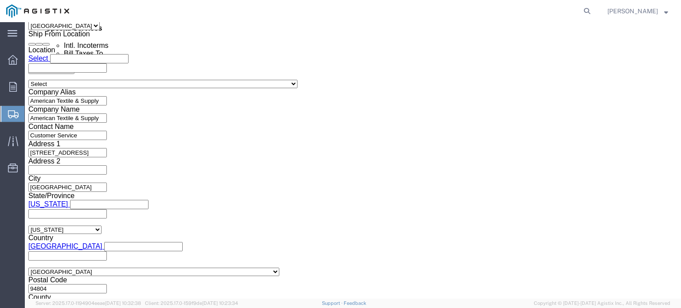
type input "3:30 PM"
click button "Apply"
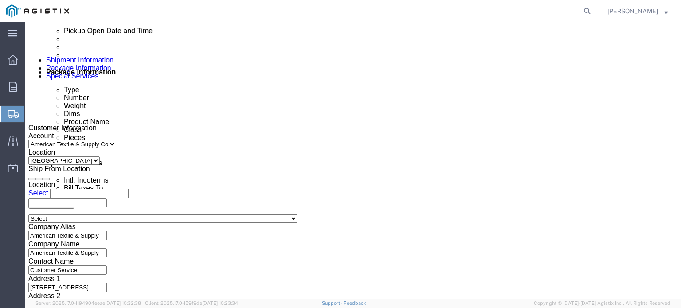
scroll to position [474, 0]
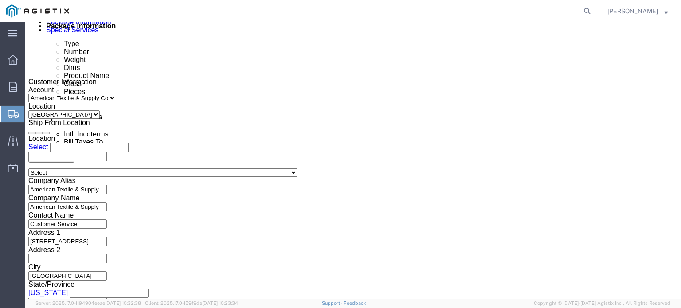
click select "Select Account Type Activity ID Airline Appointment Number ASN Batch Request # …"
click input "text"
click select "Select Account Type Activity ID Airline Appointment Number ASN Batch Request # …"
click div "Select Account Type Activity ID Airline Appointment Number ASN Batch Request # …"
click select "Select Account Type Activity ID Airline Appointment Number ASN Batch Request # …"
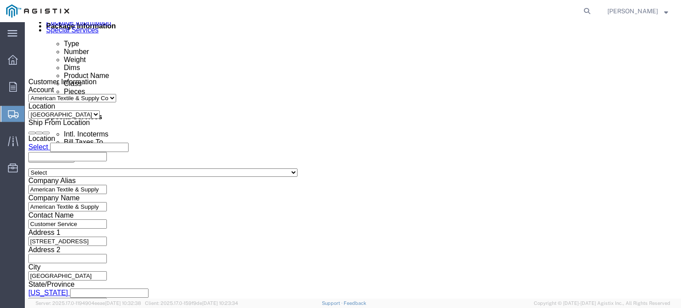
click div "Shipment Information Package Information Special Services"
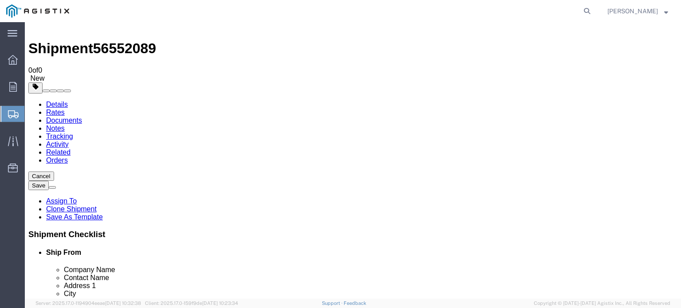
scroll to position [0, 0]
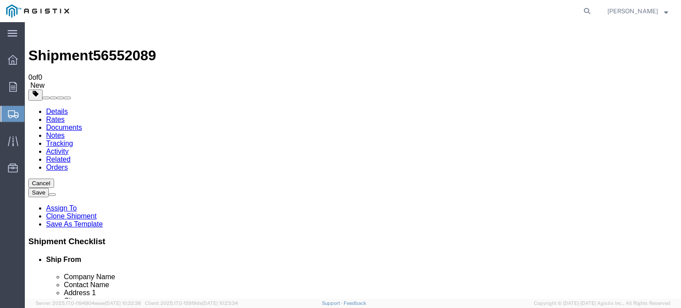
click select "Select [GEOGRAPHIC_DATA]"
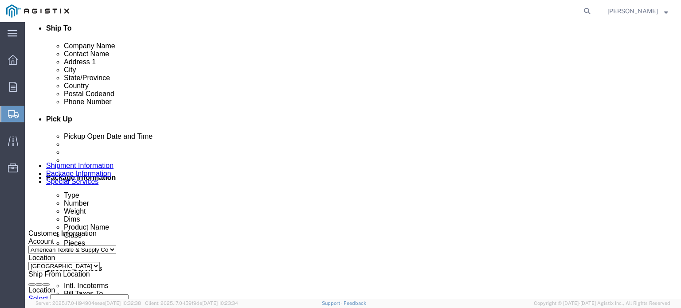
scroll to position [343, 0]
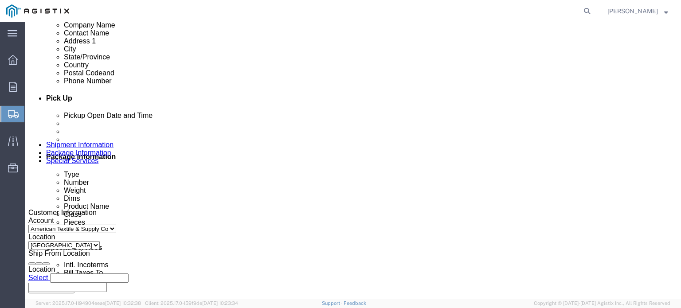
click div "[DATE] 11:00 AM"
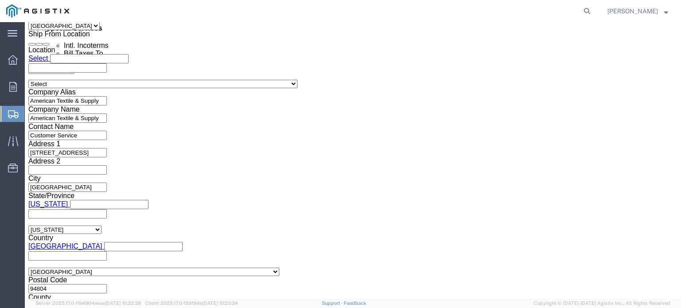
type input "3:30 pm"
click button "Apply"
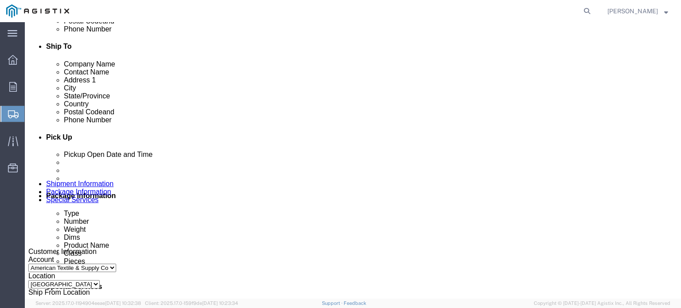
scroll to position [341, 0]
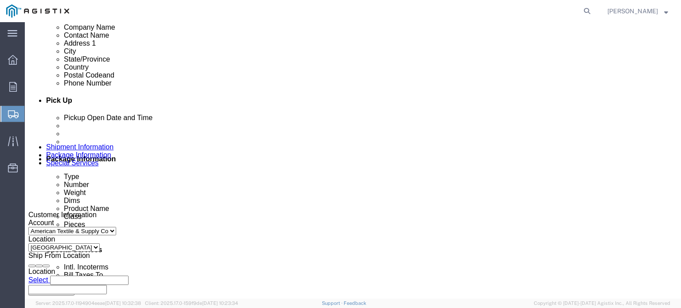
click button
click div
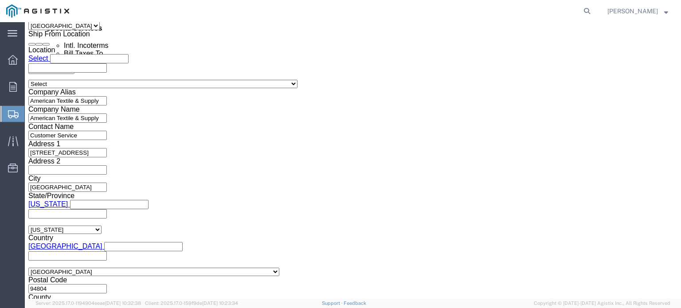
click input "3:30 PM"
type input "8:30 AM"
click button "Apply"
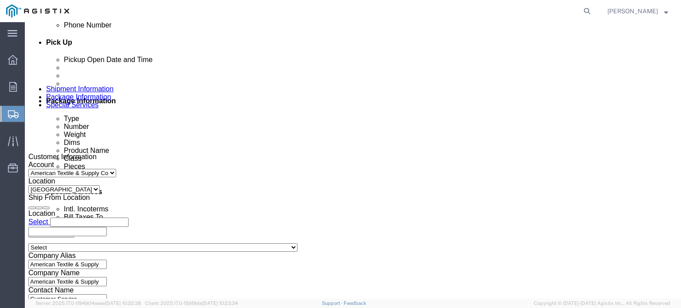
scroll to position [429, 0]
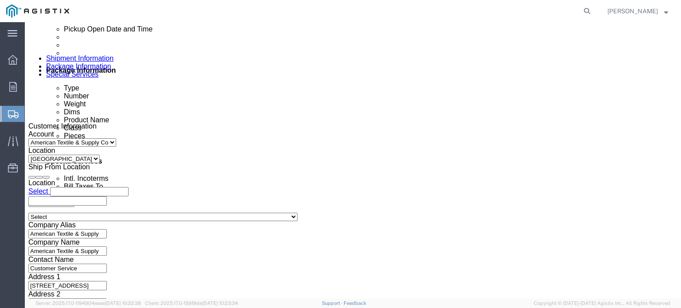
click div "[DATE] 9:30 AM"
type input "4:00 pm"
click div "Shipment Information Package Information Special Services"
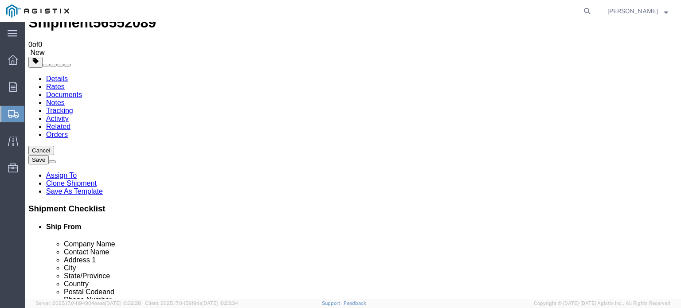
scroll to position [89, 0]
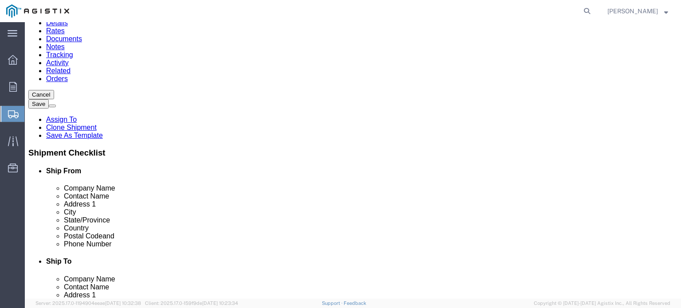
type input "rich"
select select "21487"
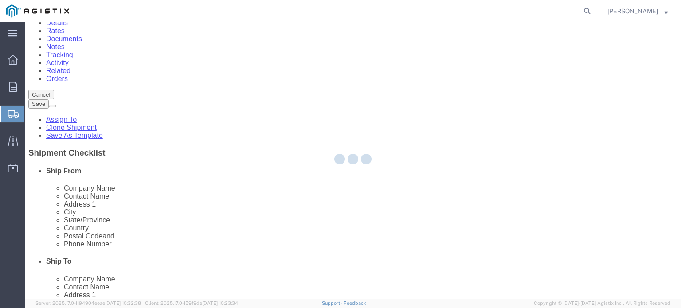
type input "1016286"
type input "American Textile & Supply Co"
type input "[STREET_ADDRESS]"
type input "[GEOGRAPHIC_DATA]"
select select "CA"
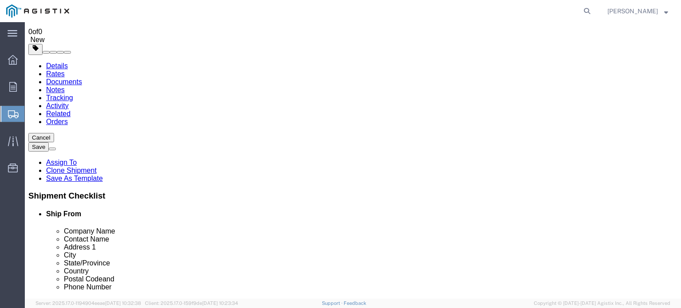
scroll to position [44, 0]
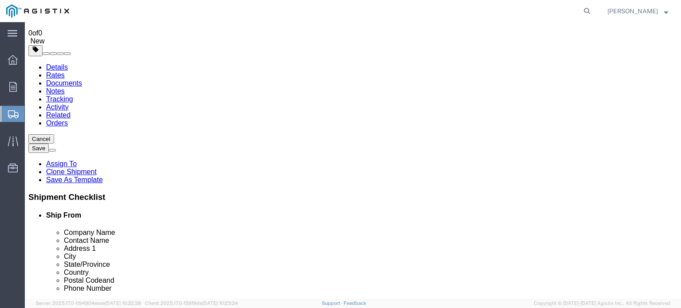
click input "text"
type input "Customer Service"
click div "Ship From Location Location [GEOGRAPHIC_DATA] Select My Profile Location (OBSOL…"
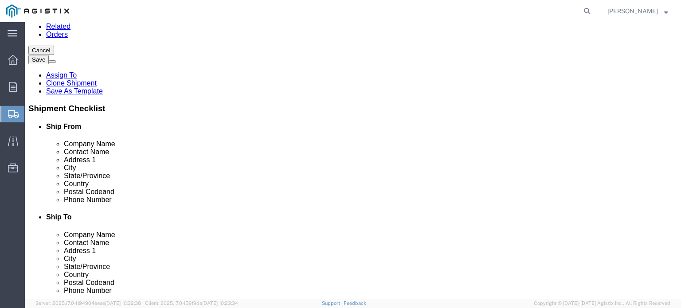
scroll to position [177, 0]
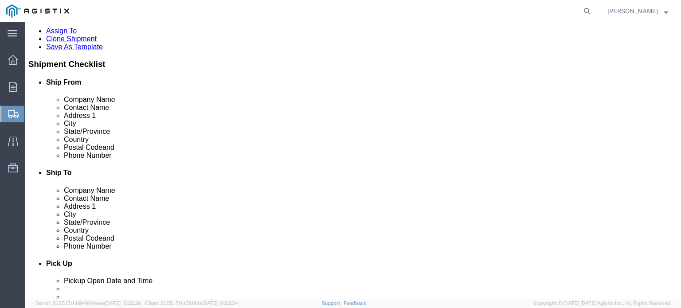
click input "text"
type input "5102367424"
click input "text"
type input "c"
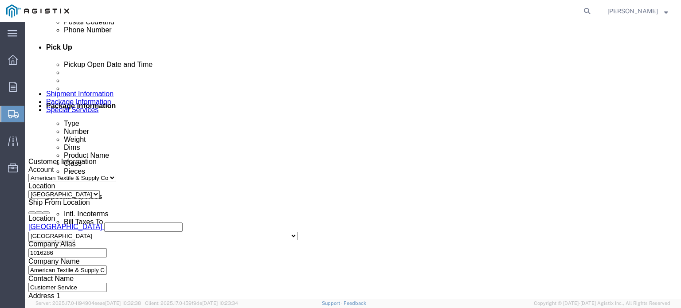
scroll to position [399, 0]
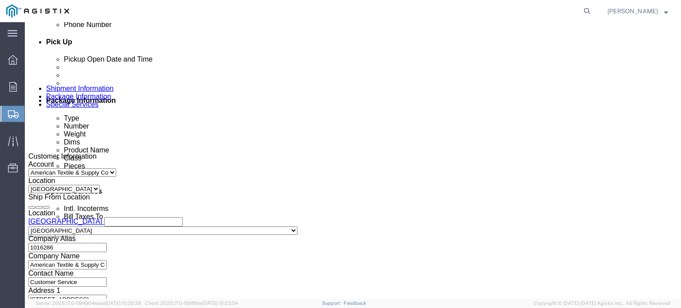
click div "[DATE] 9:30 AM"
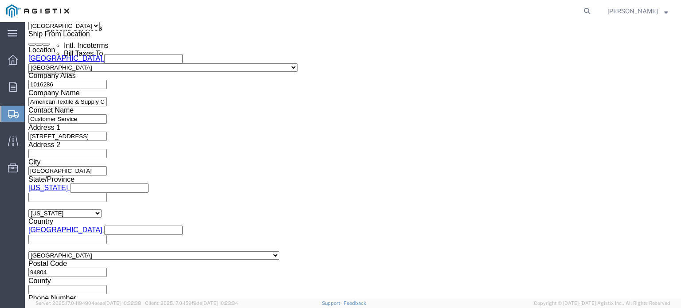
click button "Apply"
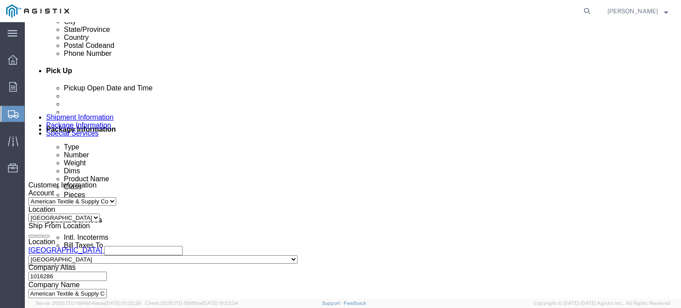
scroll to position [385, 0]
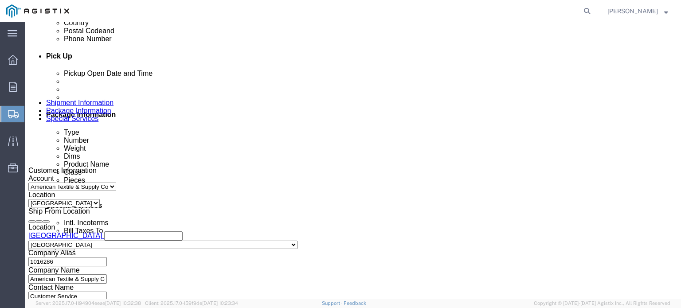
click input "text"
click select "Select Account Type Activity ID Airline Appointment Number ASN Batch Request # …"
select select "PURCHORD"
click select "Select Account Type Activity ID Airline Appointment Number ASN Batch Request # …"
click input "text"
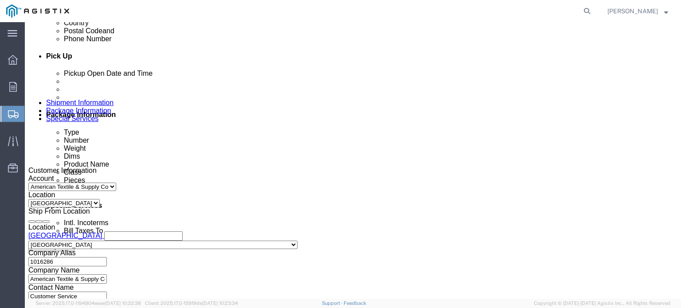
click input "text"
paste input "3501416906"
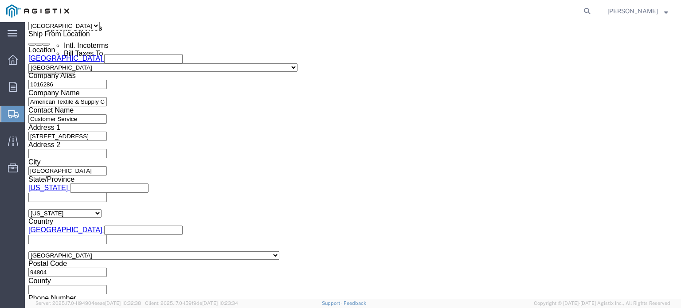
scroll to position [565, 0]
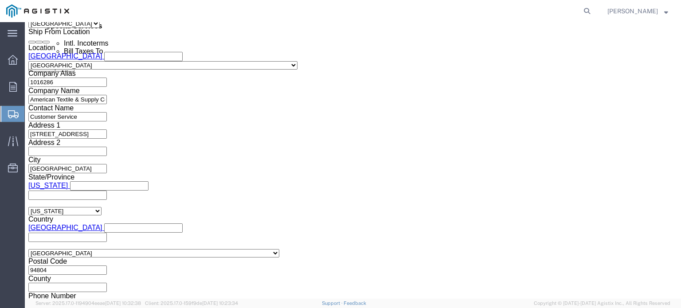
type input "3501416906"
click button "Continue"
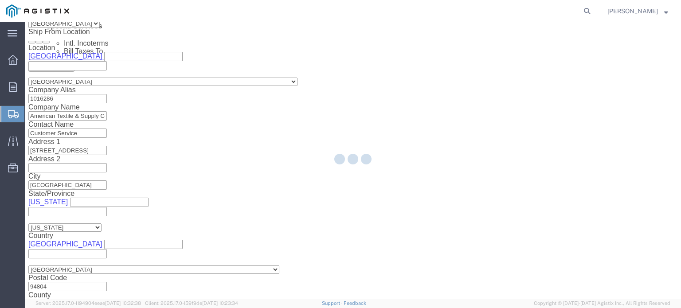
scroll to position [39, 0]
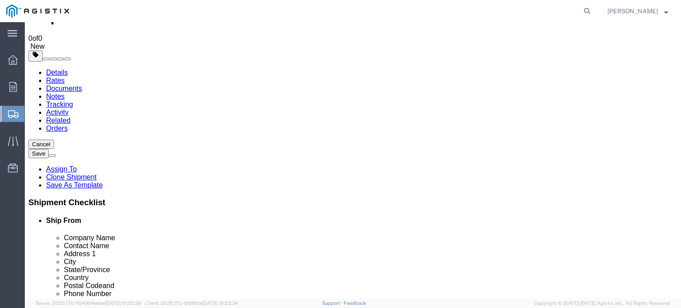
click div "1 x Pallet(s) Standard (Stackable) Package Type Select Bale(s) Basket(s) Bolt(s…"
click link "Add Content"
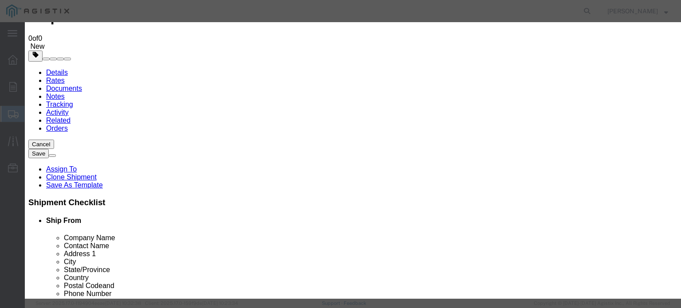
click input "text"
paste input "Select White 50lb RagBALE™"
type input "Select White 50lb RagBALE™"
click input "0"
drag, startPoint x: 178, startPoint y: 81, endPoint x: 167, endPoint y: 82, distance: 11.2
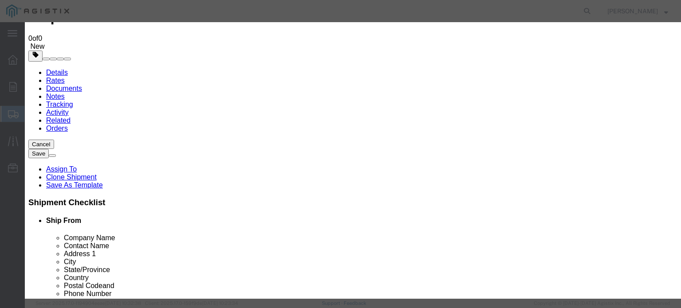
click div "0"
type input "24"
click input "text"
type input "1200"
click select "Select 50 55 60 65 70 85 92.5 100 125 175 250 300 400"
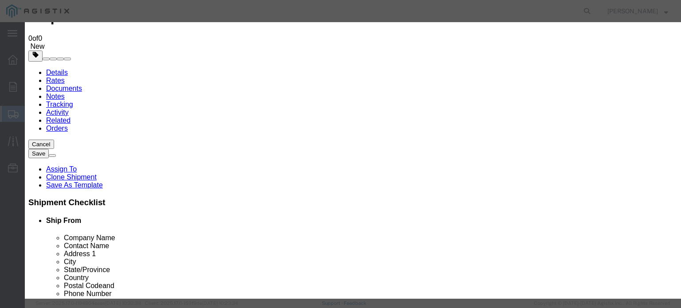
select select "85"
click select "Select 50 55 60 65 70 85 92.5 100 125 175 250 300 400"
click button "Save & Close"
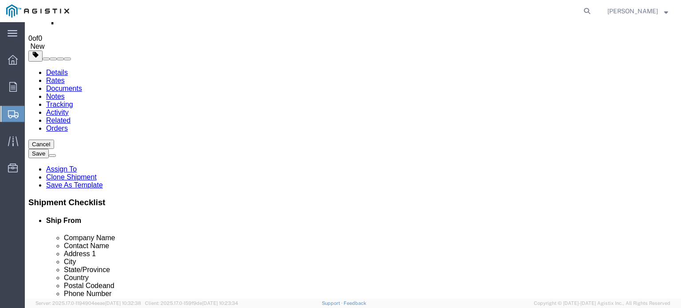
click select "Select Bale(s) Basket(s) Bolt(s) Bottle(s) Buckets Bulk Bundle(s) Can(s) Cardbo…"
select select "PONS"
click select "Select Bale(s) Basket(s) Bolt(s) Bottle(s) Buckets Bulk Bundle(s) Can(s) Cardbo…"
click button "Rate Shipment"
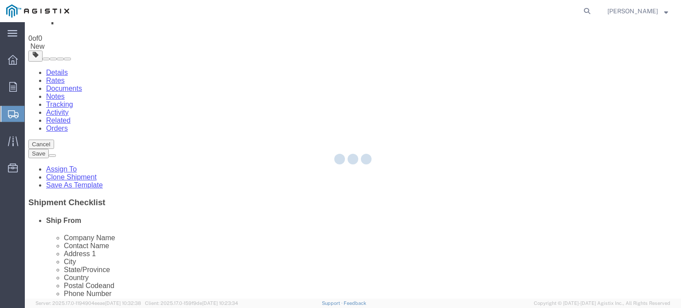
scroll to position [0, 0]
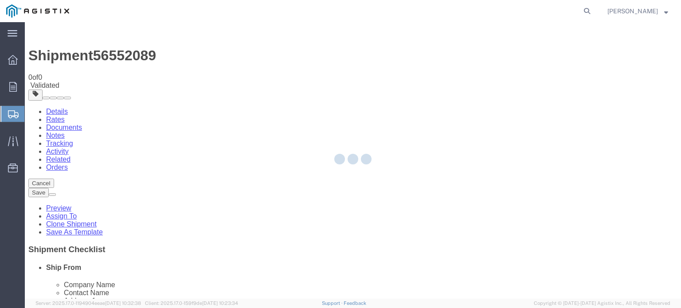
select select "21487"
select select "CUSTREF"
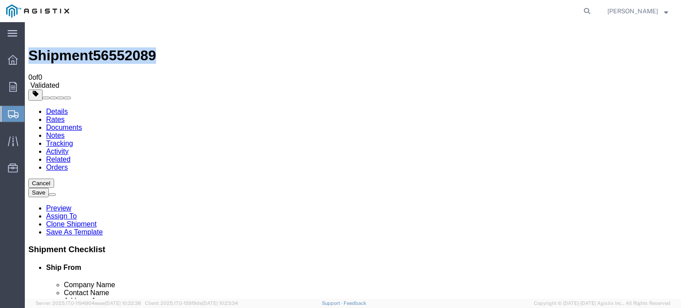
drag, startPoint x: 48, startPoint y: 32, endPoint x: 146, endPoint y: 33, distance: 98.0
click at [146, 33] on div "Shipment 56552089 0 of 0 Validated" at bounding box center [352, 58] width 649 height 64
copy h1 "Shipment 56552089"
click at [286, 33] on div "Shipment 56552089 0 of 0 Validated" at bounding box center [352, 58] width 649 height 64
